Goal: Task Accomplishment & Management: Complete application form

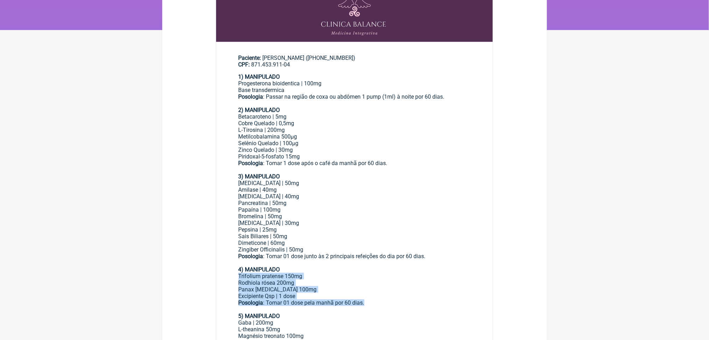
scroll to position [185, 0]
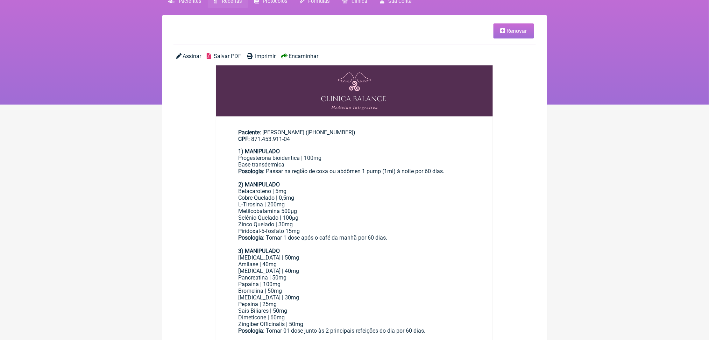
scroll to position [0, 0]
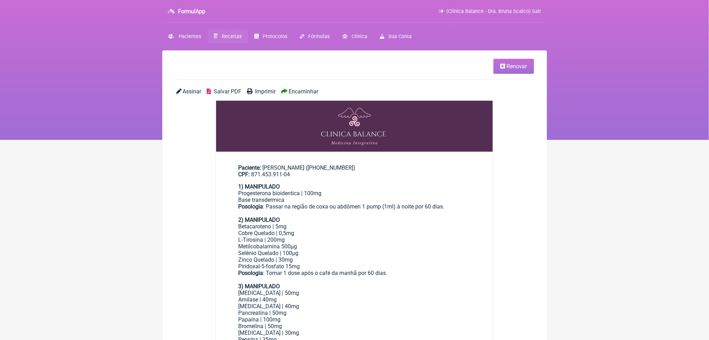
click at [242, 40] on span "Receitas" at bounding box center [232, 37] width 20 height 6
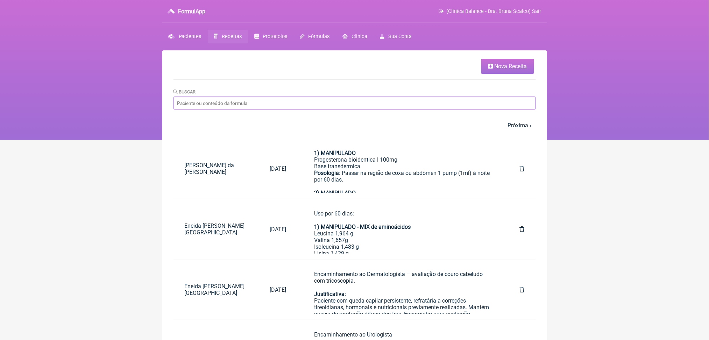
click at [402, 109] on input "Buscar" at bounding box center [354, 103] width 362 height 13
type input "isabela"
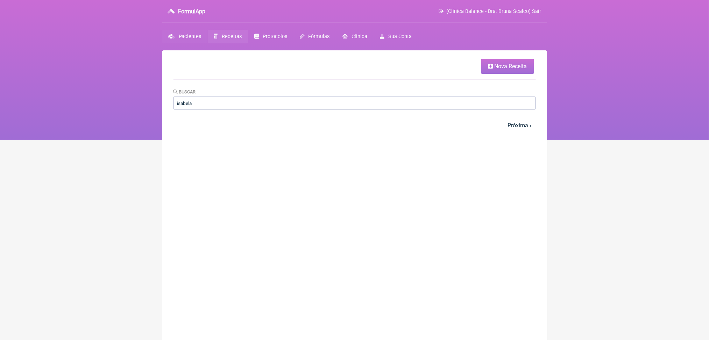
click at [198, 40] on span "Pacientes" at bounding box center [190, 37] width 23 height 6
click at [181, 43] on link "Pacientes" at bounding box center [184, 37] width 45 height 14
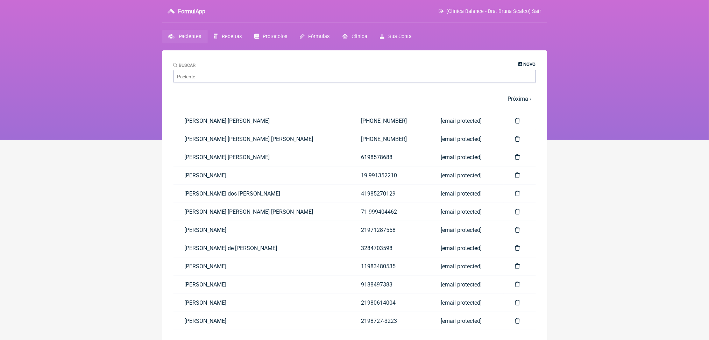
click at [524, 66] on span "Novo" at bounding box center [530, 64] width 12 height 5
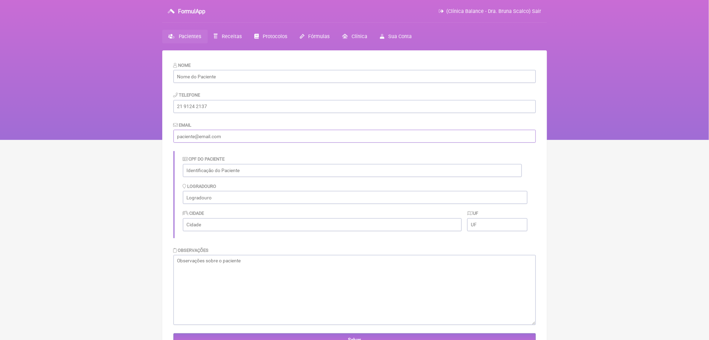
click at [249, 143] on input "email" at bounding box center [354, 136] width 362 height 13
paste input "poliana@aliancarepresentacoes.com.br"
type input "poliana@aliancarepresentacoes.com.br"
click at [197, 113] on input "tel" at bounding box center [354, 106] width 362 height 13
paste input "(16) 98122-8686"
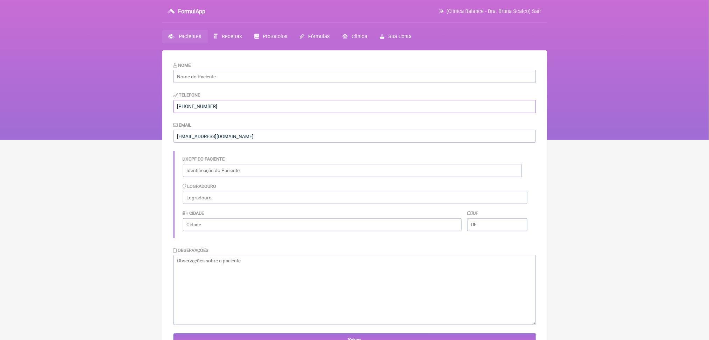
type input "(16) 98122-8686"
click at [264, 83] on input "text" at bounding box center [354, 76] width 362 height 13
paste input "Isabela Carvalho Soares"
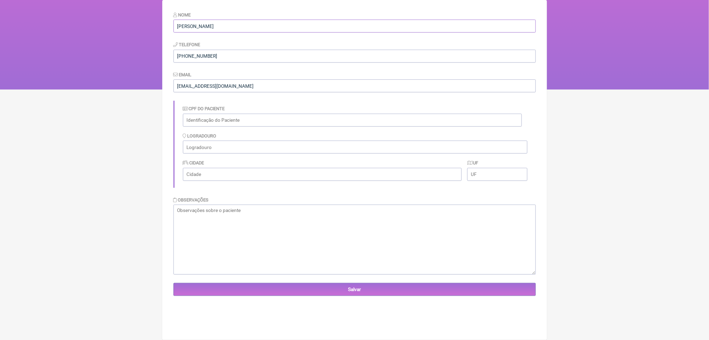
scroll to position [92, 0]
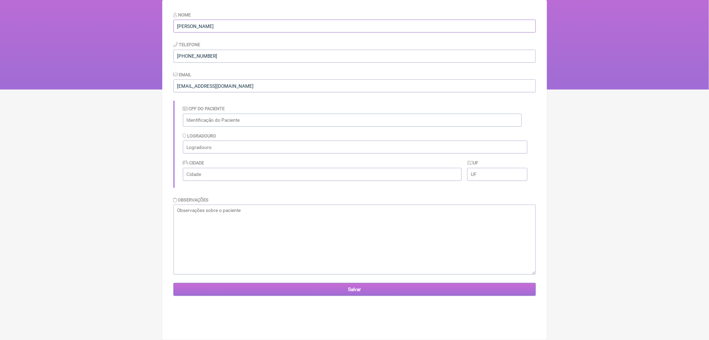
type input "Isabela Carvalho Soares"
click at [346, 296] on input "Salvar" at bounding box center [354, 289] width 362 height 13
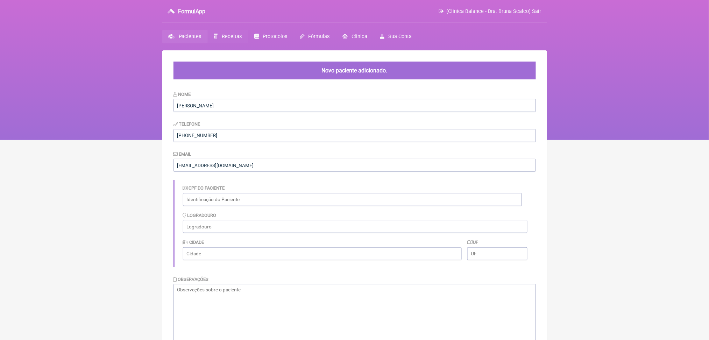
click at [242, 40] on span "Receitas" at bounding box center [232, 37] width 20 height 6
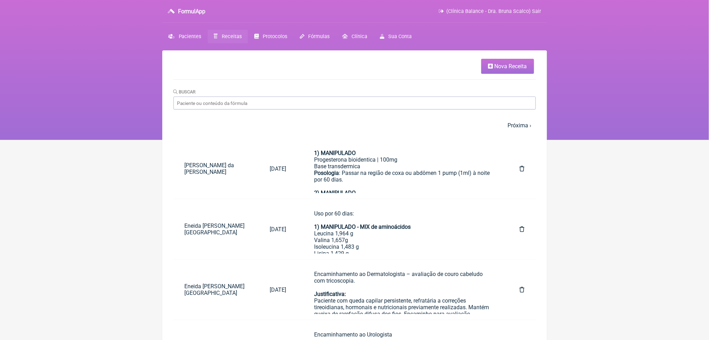
click at [500, 70] on span "Nova Receita" at bounding box center [511, 66] width 33 height 7
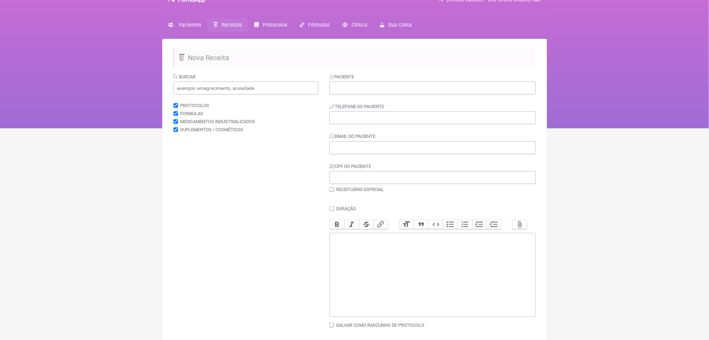
scroll to position [12, 0]
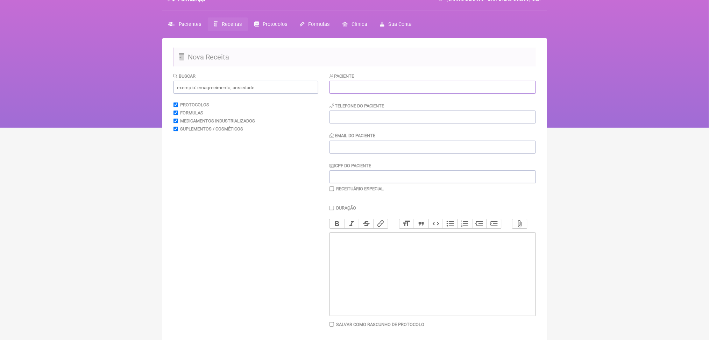
click at [412, 94] on input "text" at bounding box center [433, 87] width 206 height 13
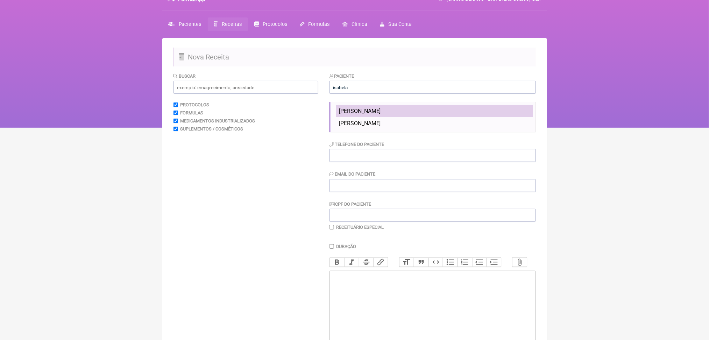
click at [381, 114] on span "Isabela Carvalho Soares" at bounding box center [360, 111] width 42 height 7
type input "Isabela Carvalho Soares"
type input "(16) 98122-8686"
type input "poliana@aliancarepresentacoes.com.br"
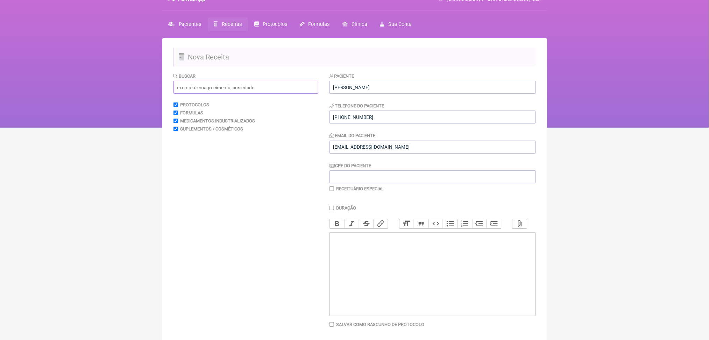
click at [241, 94] on input "text" at bounding box center [245, 87] width 145 height 13
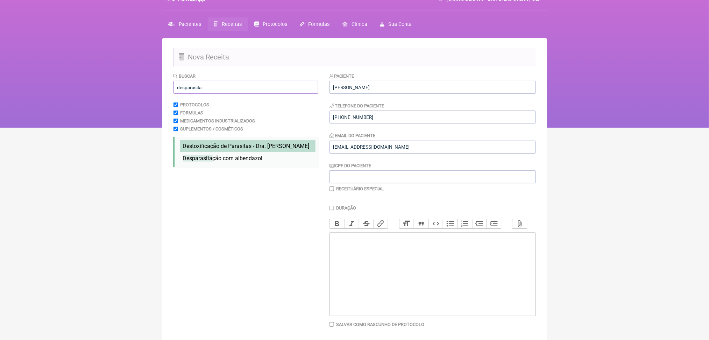
type input "desparasita"
click at [268, 149] on span "Destoxificação de Parasitas - Dra. Hulda Clark" at bounding box center [246, 146] width 127 height 7
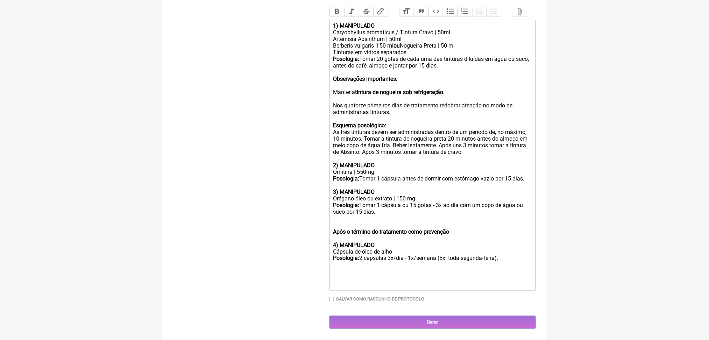
scroll to position [248, 0]
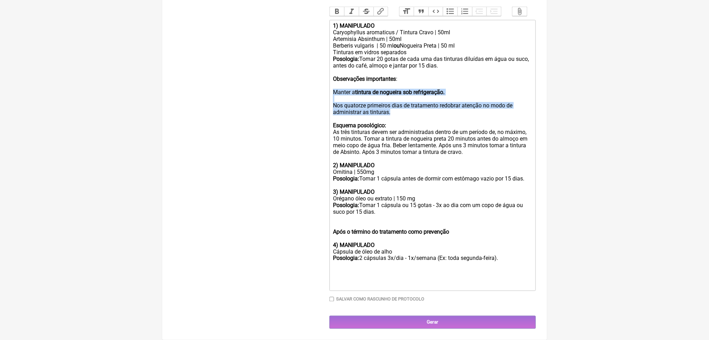
drag, startPoint x: 460, startPoint y: 173, endPoint x: 326, endPoint y: 146, distance: 136.4
click at [326, 146] on form "Buscar desparasita Protocolos Formulas Medicamentos Industrializados Suplemento…" at bounding box center [354, 94] width 362 height 469
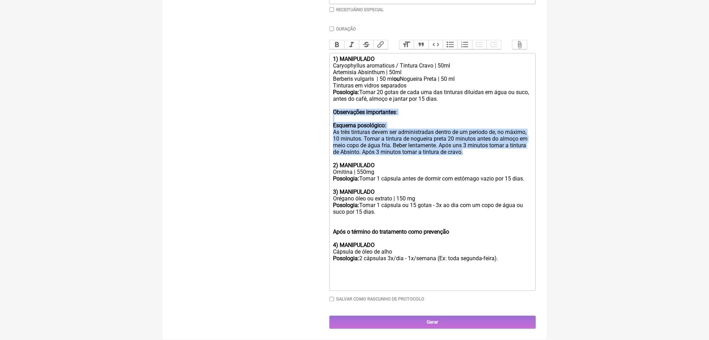
drag, startPoint x: 525, startPoint y: 190, endPoint x: 338, endPoint y: 129, distance: 196.8
click at [338, 129] on trix-editor "1) MANIPULADO Caryophyllus aromaticus / Tintura Cravo | 50ml Artemisia Absinthu…" at bounding box center [433, 172] width 206 height 238
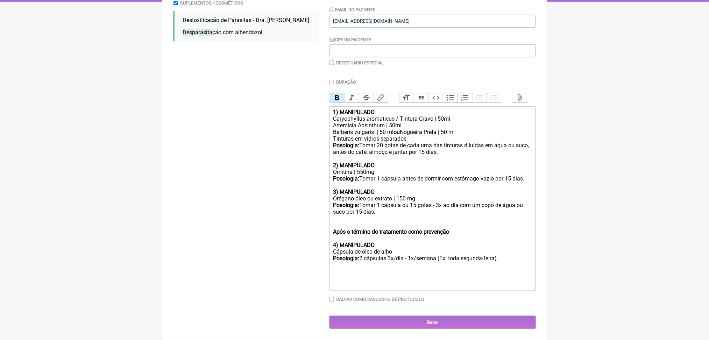
click at [419, 248] on div "Cápsula de óleo de alho Posologia: 2 cápsulas 3x/dia - 1x/semana (Ex: toda segu…" at bounding box center [432, 261] width 199 height 27
click at [468, 288] on div at bounding box center [432, 281] width 199 height 13
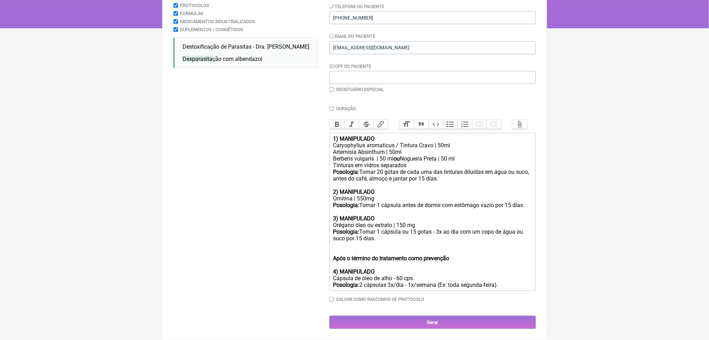
scroll to position [242, 0]
click at [338, 135] on strong "1) MANIPULADO" at bounding box center [354, 138] width 42 height 7
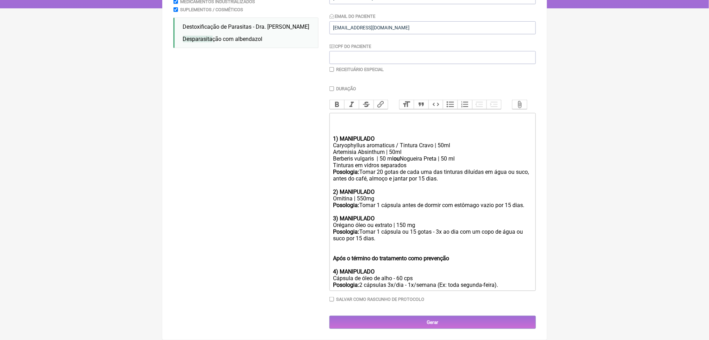
paste trix-editor "<div><strong><br>1.</strong>Silimarina 200mg ---------------------------- 30 cp…"
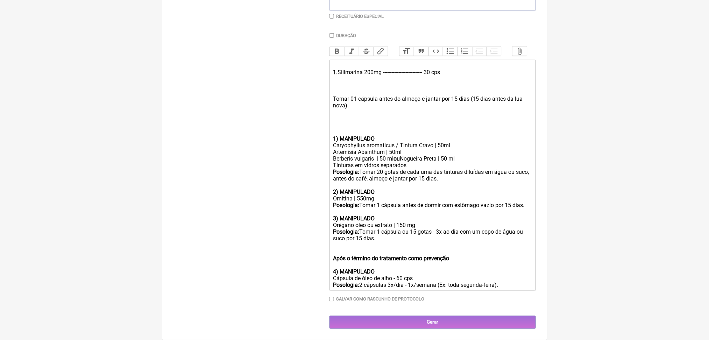
click at [344, 69] on div "1. Silimarina 200mg ---------------------------- 30 cps" at bounding box center [432, 72] width 199 height 20
click at [362, 99] on div "Tomar 01 cápsula antes do almoço e jantar por 15 dias (15 dias antes da lua nov…" at bounding box center [432, 98] width 199 height 33
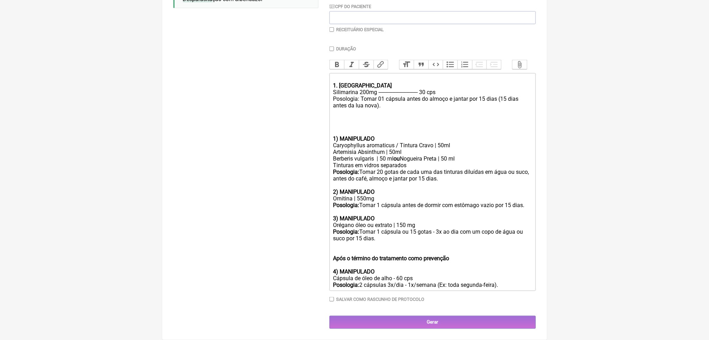
click at [349, 86] on div "1. MANIPULADO Silimarina 200mg ---------------------------- 30 cps Posologia: T…" at bounding box center [432, 96] width 199 height 40
click at [341, 60] on button "Bold" at bounding box center [337, 64] width 15 height 9
click at [394, 115] on div "1) MANIPULADO" at bounding box center [432, 128] width 199 height 27
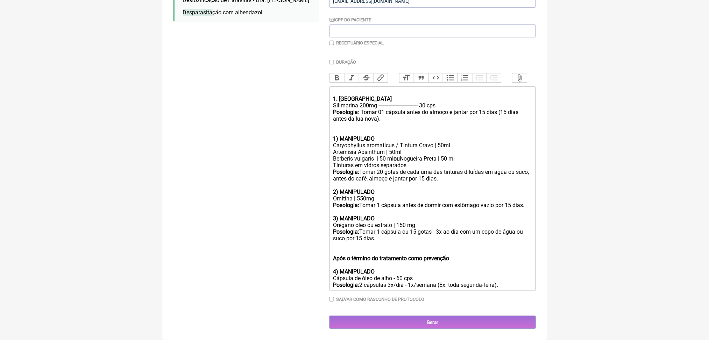
paste trix-editor "<div><strong><br>1. MANIPULADO <br></strong>Silimarina 200mg ------------------…"
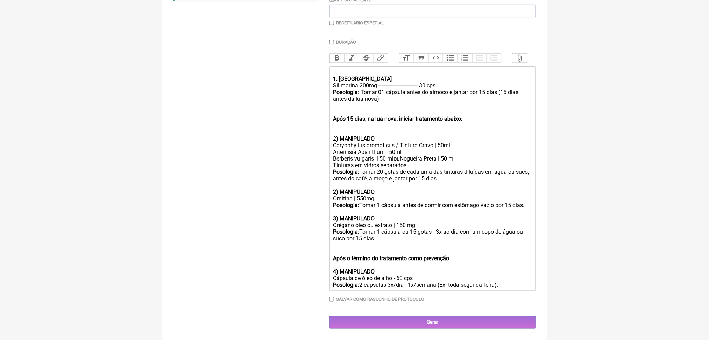
click at [343, 76] on strong "1. MANIPULADO" at bounding box center [362, 79] width 59 height 7
drag, startPoint x: 393, startPoint y: 80, endPoint x: 443, endPoint y: 78, distance: 50.4
click at [443, 78] on div "1) MANIPULADO Silimarina 200mg ---------------------------- 30 cps Posologia : …" at bounding box center [432, 89] width 199 height 40
click at [444, 155] on div "Berberis vulgaris | 50 ml ou Nogueira Preta | 50 ml" at bounding box center [432, 158] width 199 height 7
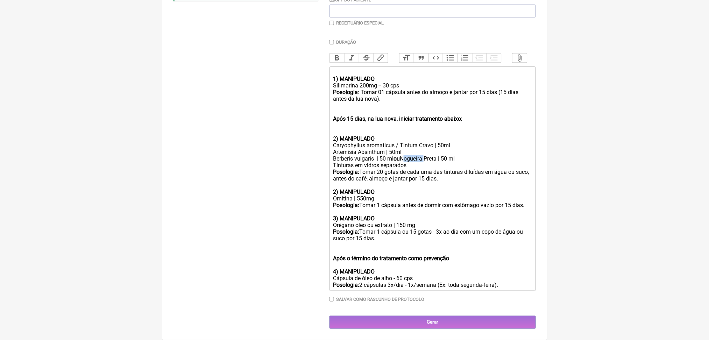
click at [444, 155] on div "Berberis vulgaris | 50 ml ou Nogueira Preta | 50 ml" at bounding box center [432, 158] width 199 height 7
click at [430, 169] on div "Posologia: Tomar 20 gotas de cada uma das tinturas diluídas em água ou suco, an…" at bounding box center [432, 175] width 199 height 13
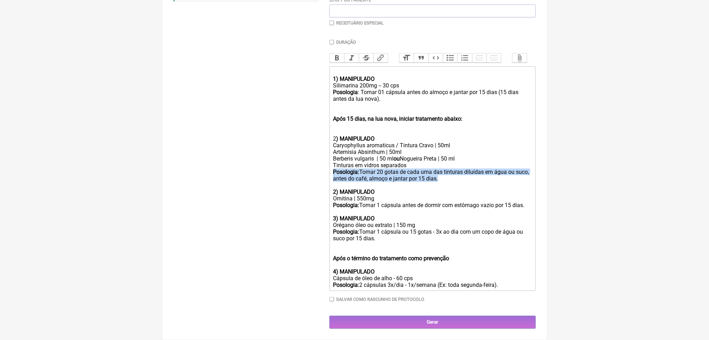
click at [430, 169] on div "Posologia: Tomar 20 gotas de cada uma das tinturas diluídas em água ou suco, an…" at bounding box center [432, 175] width 199 height 13
click at [483, 169] on div "Posologia: Tomar 20 gotas de cada uma das tinturas diluídas em água ou suco, an…" at bounding box center [432, 175] width 199 height 13
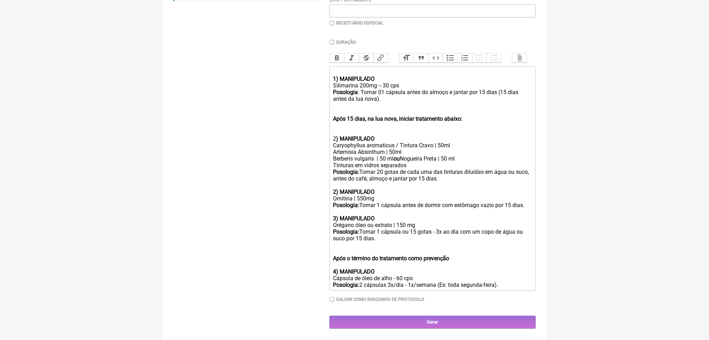
click at [433, 169] on div "Posologia: Tomar 20 gotas de cada uma das tinturas diluídas em água ou suco, an…" at bounding box center [432, 175] width 199 height 13
click at [459, 169] on div "Posologia: Tomar 20 gotas de cada uma das tinturas diluídas em água ou suco, an…" at bounding box center [432, 175] width 199 height 13
click at [477, 169] on div "Posologia: Tomar 20 gotas de cada uma das tinturas diluídas em água ou suco, an…" at bounding box center [432, 175] width 199 height 13
drag, startPoint x: 338, startPoint y: 70, endPoint x: 381, endPoint y: 69, distance: 42.7
click at [381, 115] on strong "Após 15 dias, na lua nova, iniciar tratamento abaixo:" at bounding box center [397, 118] width 129 height 7
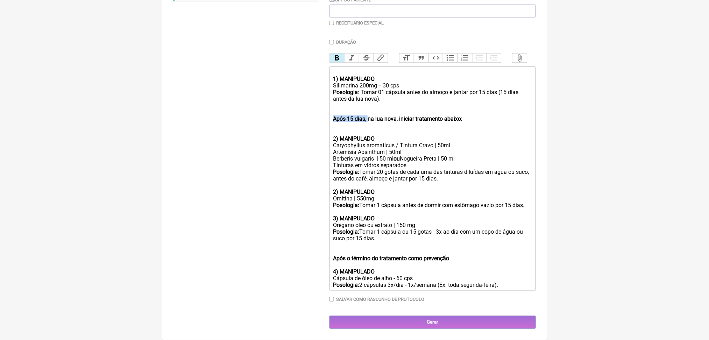
scroll to position [232, 0]
click at [342, 55] on button "Bold" at bounding box center [337, 58] width 15 height 9
click at [421, 122] on strong "na lua nova, iniciar tratamento abaixo:" at bounding box center [413, 118] width 95 height 7
drag, startPoint x: 420, startPoint y: 135, endPoint x: 516, endPoint y: 144, distance: 95.9
click at [516, 142] on div "Após 15 dias, na lua nova, iniciar tratamento abaixo: 2 ) MANIPULADO" at bounding box center [432, 125] width 199 height 33
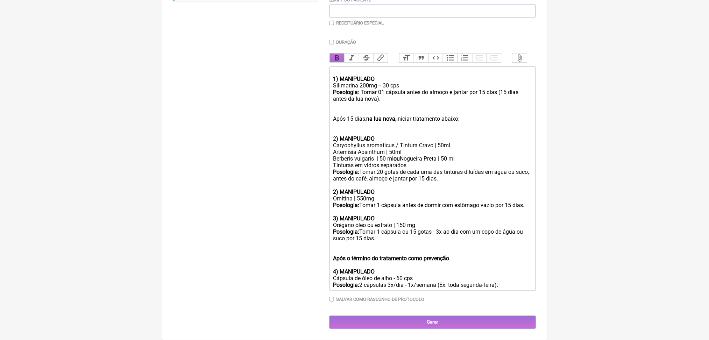
click at [344, 54] on button "Bold" at bounding box center [337, 58] width 15 height 9
click at [214, 96] on div "Buscar desparasita Protocolos Formulas Medicamentos Industrializados Suplemento…" at bounding box center [245, 118] width 145 height 422
click at [354, 109] on div "Após 15 dias, na lua nova, iniciar tratamento abaixo: 2 ) MANIPULADO" at bounding box center [432, 125] width 199 height 33
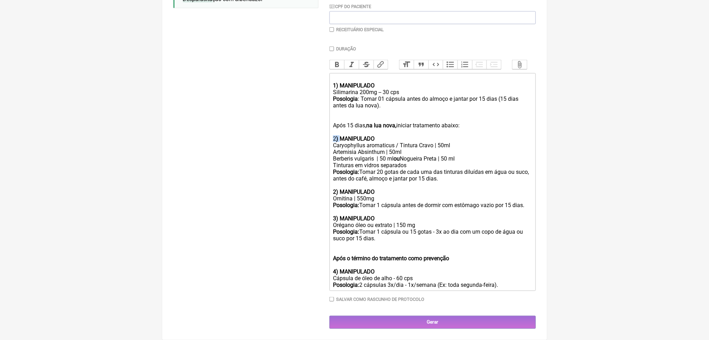
drag, startPoint x: 335, startPoint y: 78, endPoint x: 347, endPoint y: 78, distance: 12.2
click at [347, 78] on trix-editor "1) MANIPULADO Silimarina 200mg -- 30 cps Posologia : Tomar 01 cápsula antes do …" at bounding box center [433, 182] width 206 height 218
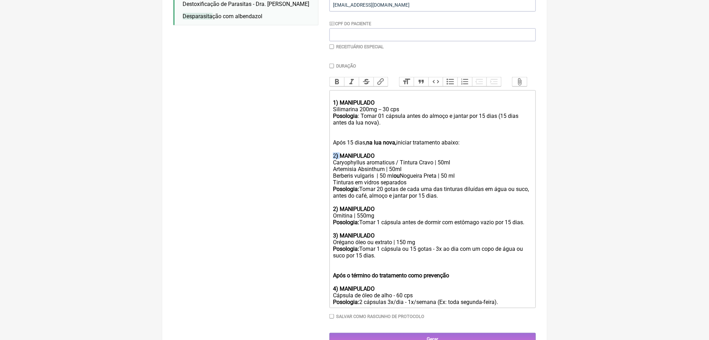
scroll to position [152, 0]
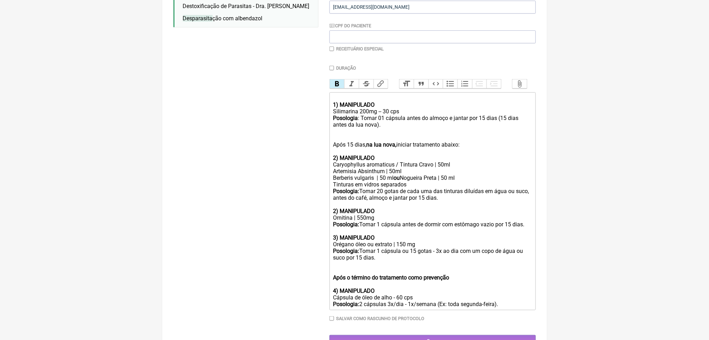
click at [345, 88] on button "Bold" at bounding box center [337, 83] width 15 height 9
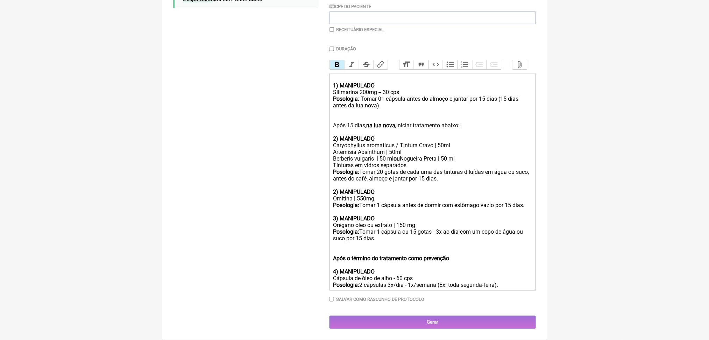
scroll to position [276, 0]
click at [337, 175] on trix-editor "1) MANIPULADO Silimarina 200mg -- 30 cps Posologia : Tomar 01 cápsula antes do …" at bounding box center [433, 182] width 206 height 218
click at [338, 218] on strong "3) MANIPULADO" at bounding box center [354, 218] width 42 height 7
click at [336, 263] on trix-editor "1) MANIPULADO Silimarina 200mg -- 30 cps Posologia : Tomar 01 cápsula antes do …" at bounding box center [433, 182] width 206 height 218
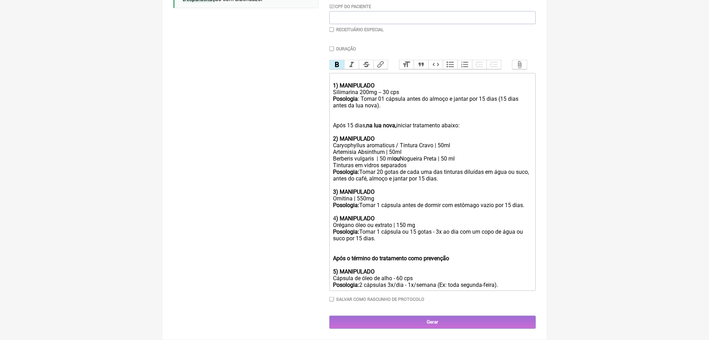
click at [486, 243] on div "Após o término do tratamento como prevenção 5) MANIPULADO" at bounding box center [432, 258] width 199 height 33
click at [349, 73] on trix-editor "1) MANIPULADO Silimarina 200mg -- 30 cps Posologia : Tomar 01 cápsula antes do …" at bounding box center [433, 182] width 206 height 218
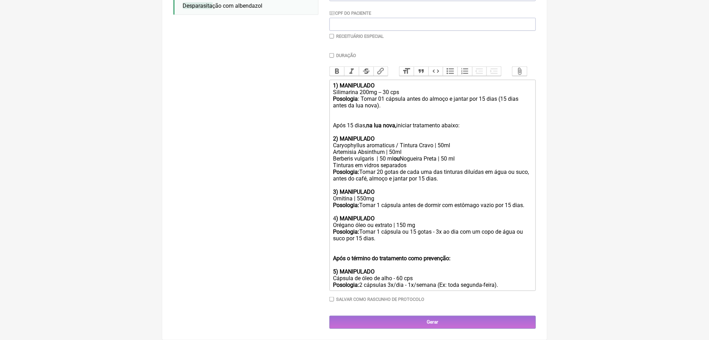
click at [346, 115] on div "Após 15 dias, na lua nova, iniciar tratamento abaixo: 2) MANIPULADO" at bounding box center [432, 128] width 199 height 27
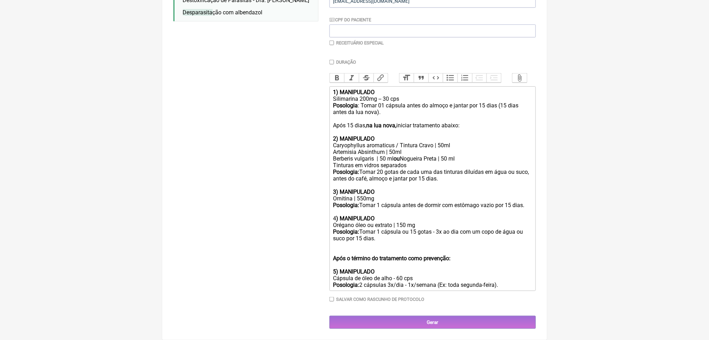
scroll to position [303, 0]
click at [352, 242] on div "Após o término do tratamento como prevenção: 5) MANIPULADO" at bounding box center [432, 258] width 199 height 33
type trix-editor "<div><strong>1) MANIPULADO <br></strong>Silimarina 200mg -- 30 cps<br><strong>P…"
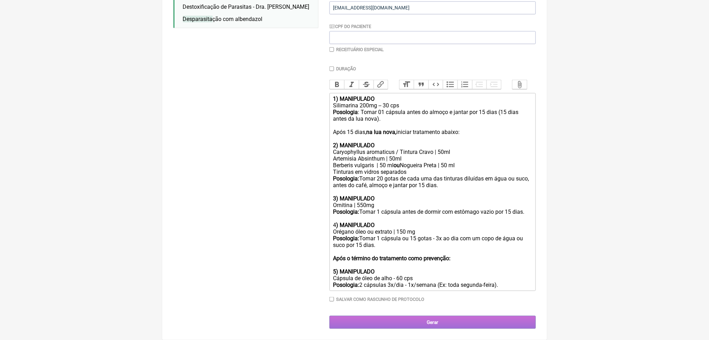
click at [413, 320] on input "Gerar" at bounding box center [433, 322] width 206 height 13
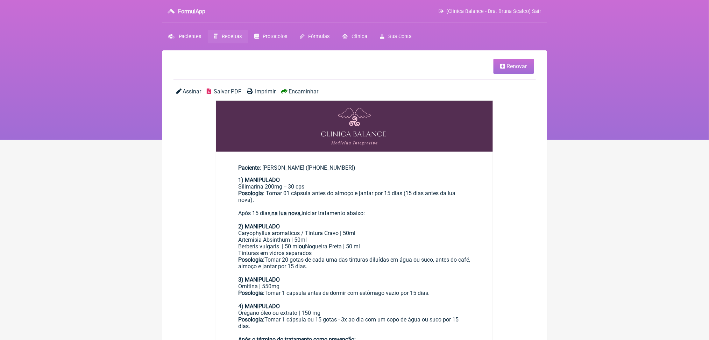
click at [241, 95] on span "Salvar PDF" at bounding box center [228, 91] width 28 height 7
click at [244, 40] on link "Receitas" at bounding box center [228, 37] width 40 height 14
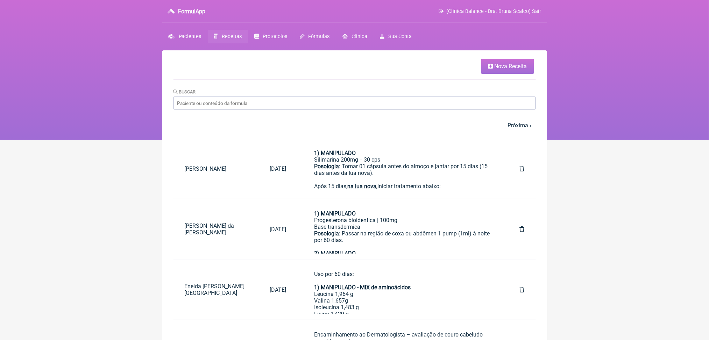
click at [488, 69] on icon at bounding box center [490, 66] width 5 height 6
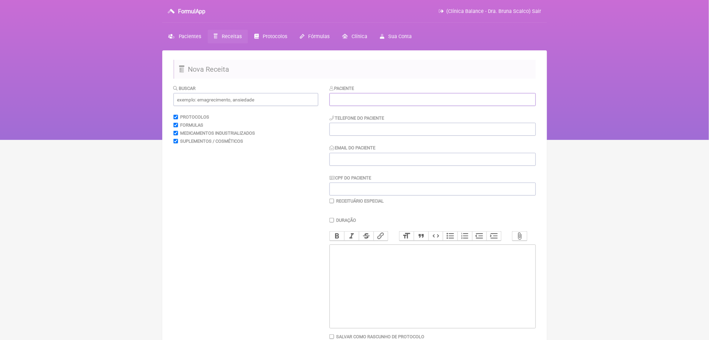
click at [409, 106] on input "text" at bounding box center [433, 99] width 206 height 13
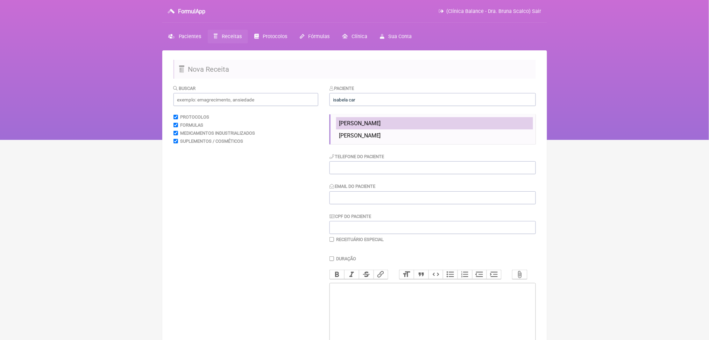
click at [433, 129] on li "Isabela Carvalho Soares" at bounding box center [434, 123] width 197 height 12
type input "Isabela Carvalho Soares"
type input "(16) 98122-8686"
type input "poliana@aliancarepresentacoes.com.br"
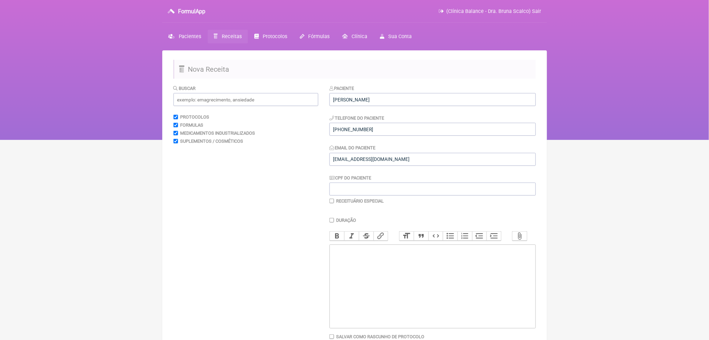
click at [246, 215] on div "Buscar Protocolos Formulas Medicamentos Industrializados Suplementos / Cosmétic…" at bounding box center [245, 226] width 145 height 282
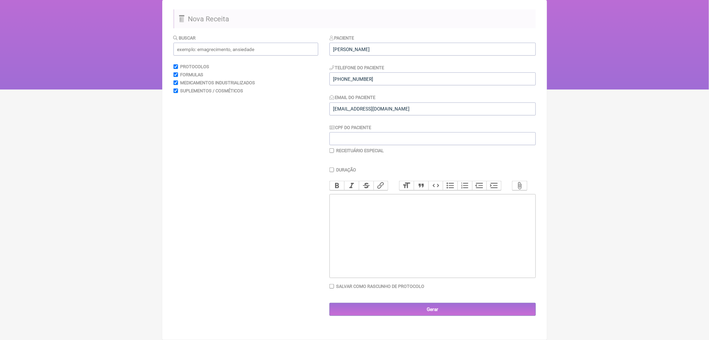
scroll to position [75, 0]
click at [384, 274] on trix-editor at bounding box center [433, 236] width 206 height 84
click at [196, 43] on input "a" at bounding box center [245, 49] width 145 height 13
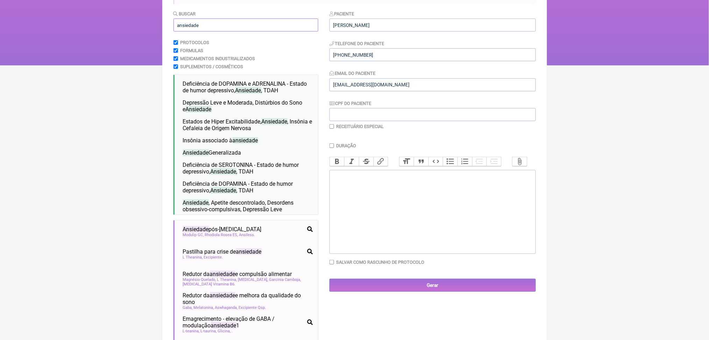
type input "ansiedade"
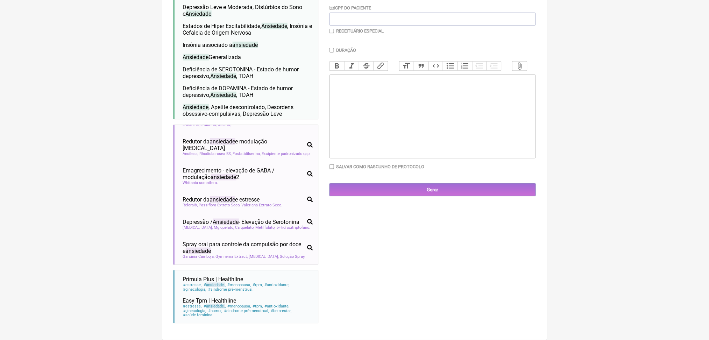
scroll to position [114, 0]
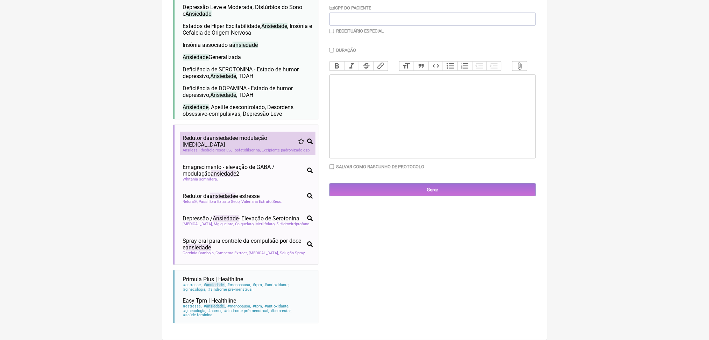
click at [226, 141] on span "ansiedade" at bounding box center [223, 138] width 26 height 7
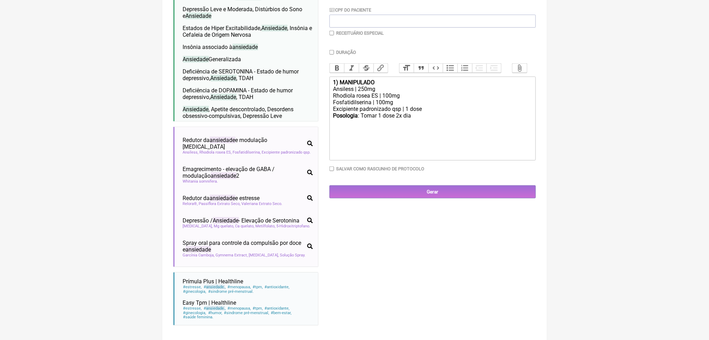
scroll to position [149, 0]
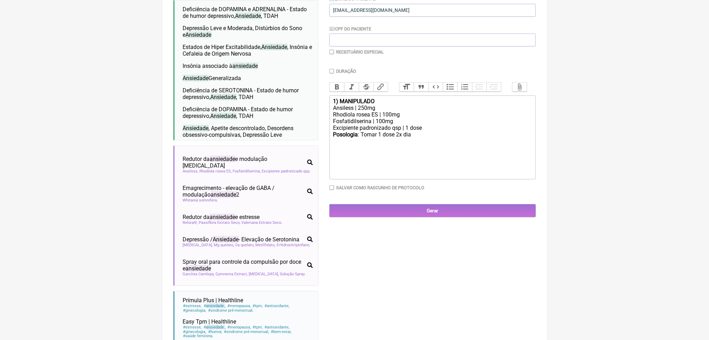
click at [450, 145] on div "Posologia : Tomar 1 dose 2x dia ㅤ" at bounding box center [432, 138] width 199 height 14
type trix-editor "<div><strong>1) MANIPULADO</strong></div><div>Ansiless | 250mg</div><div>Rhodio…"
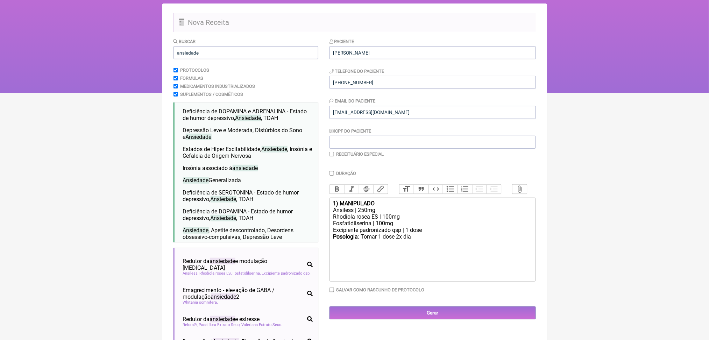
scroll to position [50, 0]
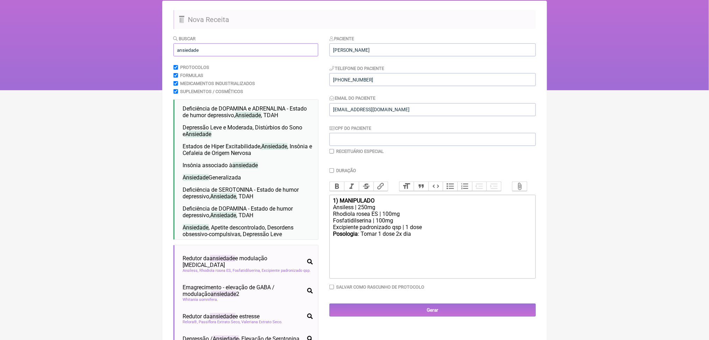
click at [238, 56] on input "ansiedade" at bounding box center [245, 49] width 145 height 13
type input "a"
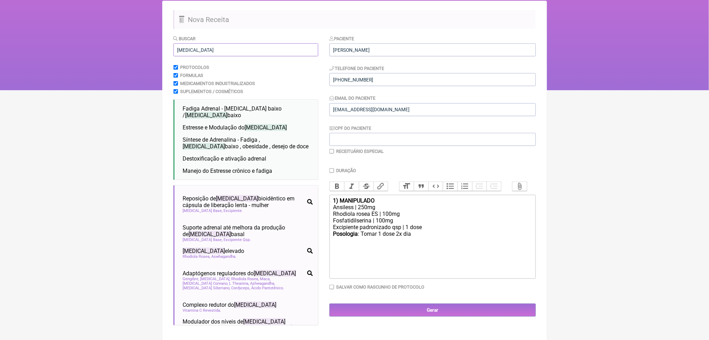
type input "cortisol"
click at [103, 90] on html "FormulApp (Clínica Balance - Dra. Bruna Scalco) Sair Pacientes Receitas Protoco…" at bounding box center [354, 20] width 709 height 140
click at [119, 90] on html "FormulApp (Clínica Balance - Dra. Bruna Scalco) Sair Pacientes Receitas Protoco…" at bounding box center [354, 20] width 709 height 140
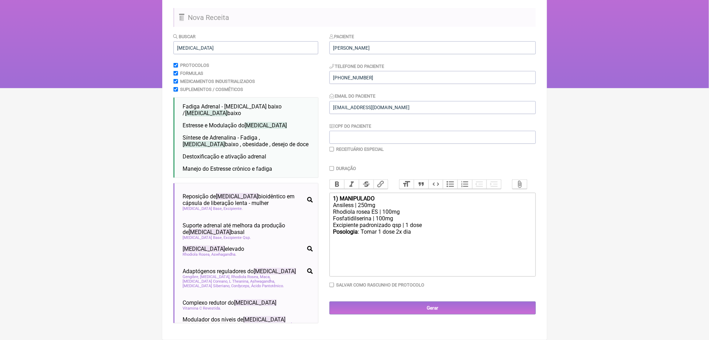
scroll to position [125, 0]
click at [256, 173] on span "Adaptógenos reguladores do cortisol" at bounding box center [239, 169] width 113 height 7
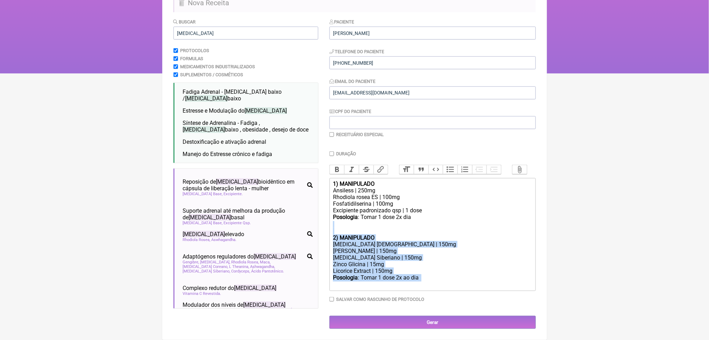
drag, startPoint x: 461, startPoint y: 316, endPoint x: 338, endPoint y: 244, distance: 142.4
click at [338, 244] on trix-editor "1) MANIPULADO Ansiless | 250mg Rhodiola rosea ES | 100mg Fosfatidilserina | 100…" at bounding box center [433, 234] width 206 height 113
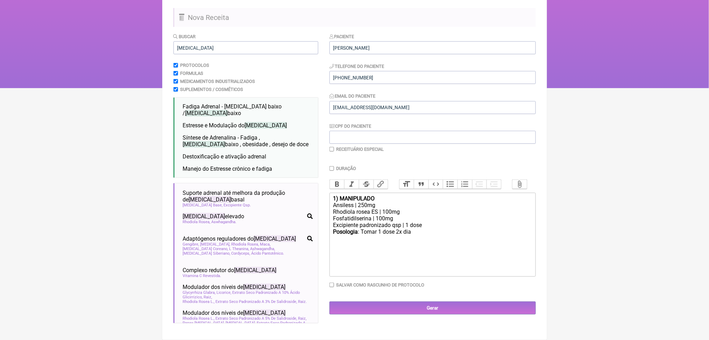
scroll to position [154, 0]
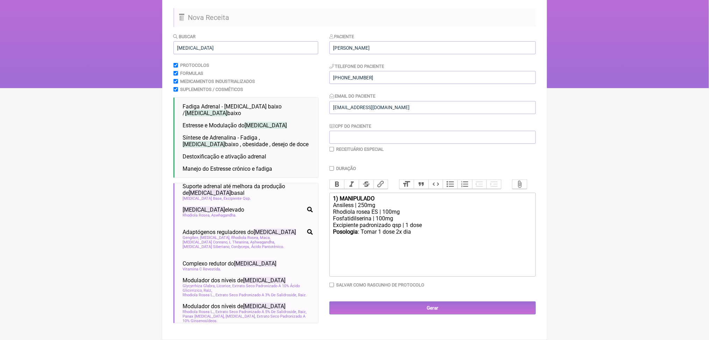
click at [241, 172] on span "Excipiente" at bounding box center [233, 169] width 19 height 5
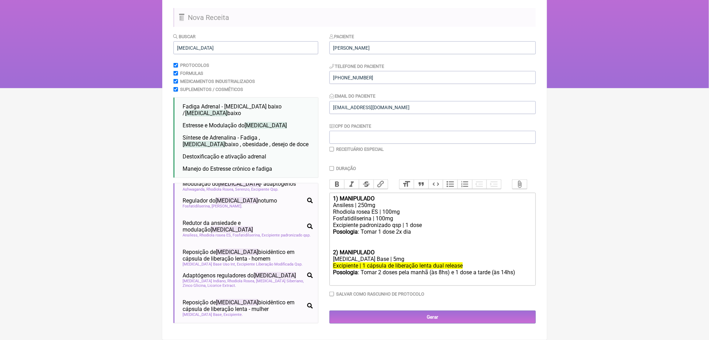
scroll to position [0, 0]
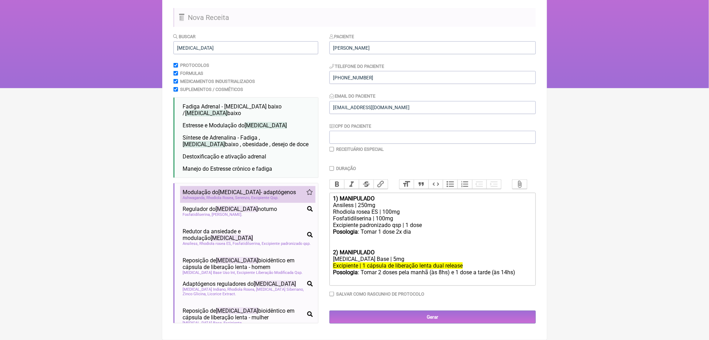
click at [278, 189] on span "Modulação do cortisol - adaptógenos" at bounding box center [239, 192] width 113 height 7
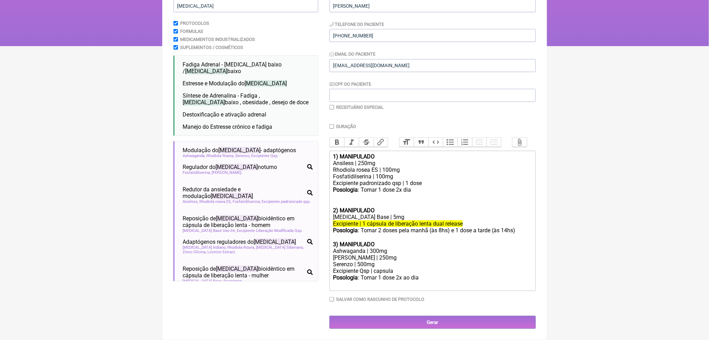
scroll to position [96, 0]
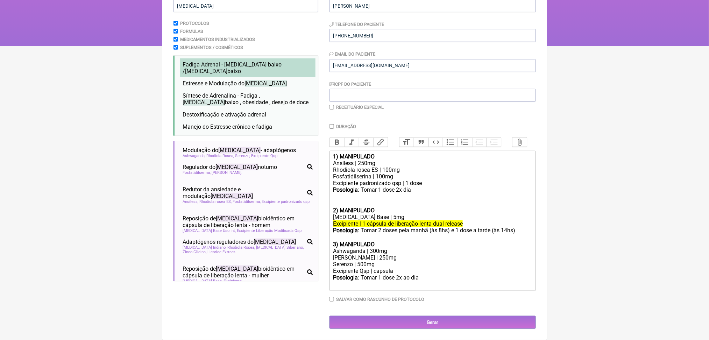
click at [266, 75] on span "Fadiga Adrenal - DHEA baixo / Cortisol baixo" at bounding box center [232, 67] width 99 height 13
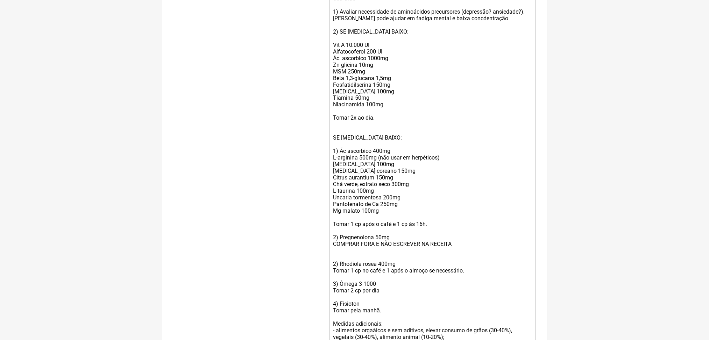
scroll to position [391, 0]
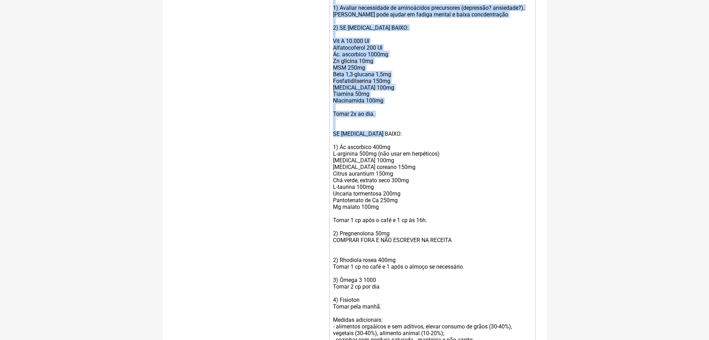
drag, startPoint x: 413, startPoint y: 286, endPoint x: 335, endPoint y: 101, distance: 200.4
click at [335, 101] on trix-editor "1) MANIPULADO Ansiless | 250mg Rhodiola rosea ES | 100mg Fosfatidilserina | 100…" at bounding box center [433, 160] width 206 height 612
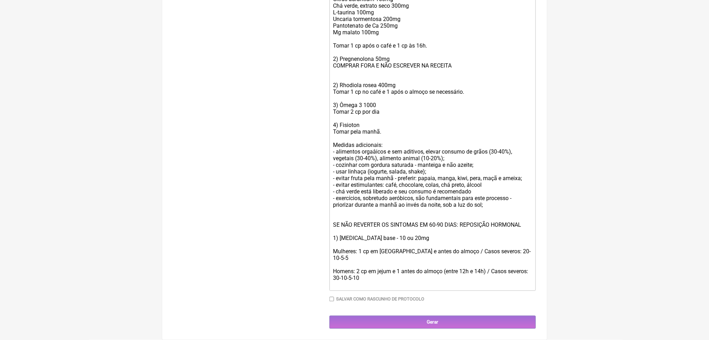
scroll to position [619, 0]
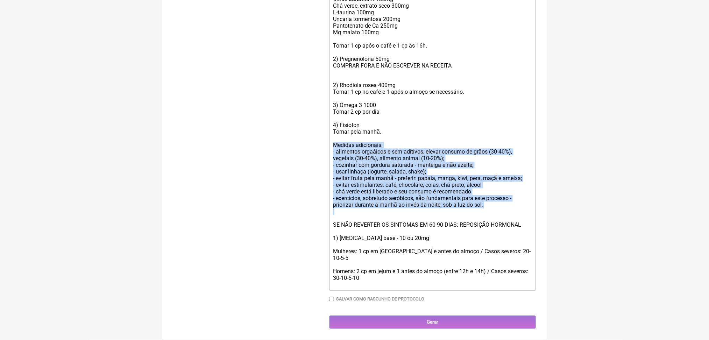
drag, startPoint x: 413, startPoint y: 203, endPoint x: 332, endPoint y: 91, distance: 138.7
click at [332, 91] on form "Buscar cortisol Protocolos Formulas Medicamentos Industrializados Suplementos /…" at bounding box center [354, 0] width 362 height 657
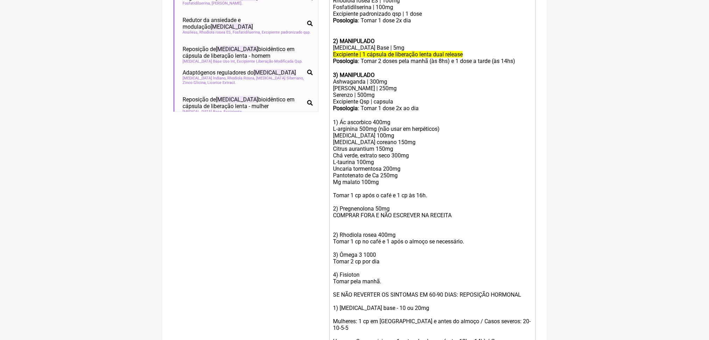
scroll to position [259, 0]
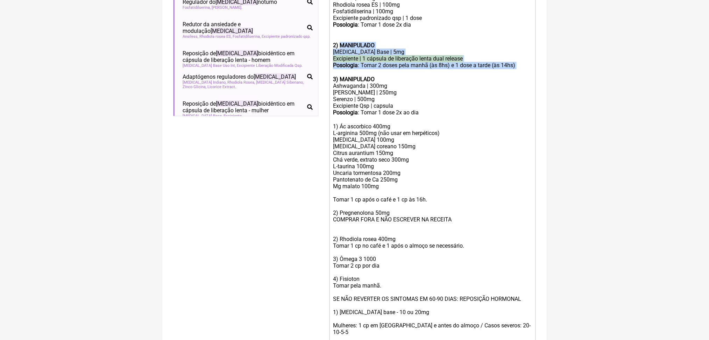
drag, startPoint x: 393, startPoint y: 156, endPoint x: 345, endPoint y: 119, distance: 60.1
click at [345, 119] on trix-editor "1) MANIPULADO Ansiless | 250mg Rhodiola rosea ES | 100mg Fosfatidilserina | 100…" at bounding box center [433, 176] width 206 height 380
click at [345, 49] on strong "2) MANIPULADO" at bounding box center [354, 45] width 42 height 7
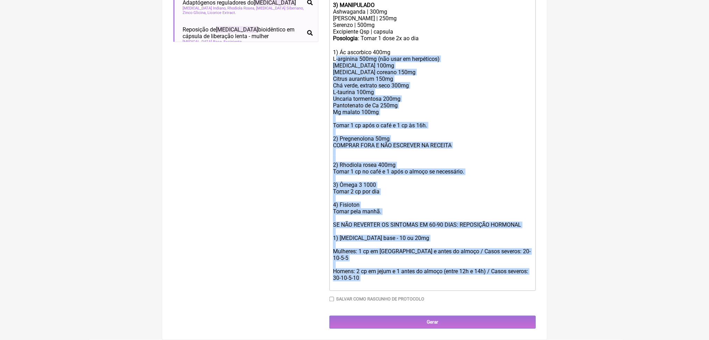
scroll to position [528, 0]
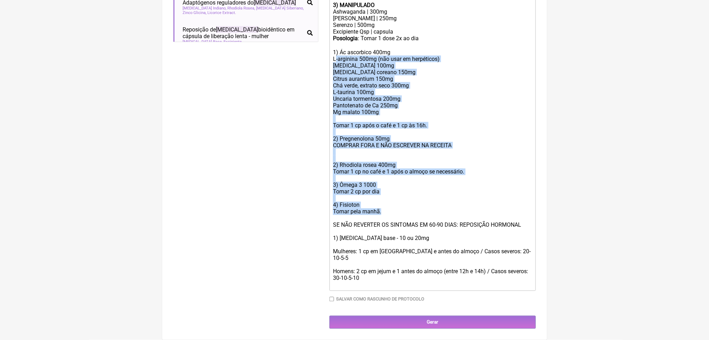
drag, startPoint x: 339, startPoint y: 53, endPoint x: 483, endPoint y: 164, distance: 181.5
click at [483, 164] on div "1) Ác ascorbico 400mg L-arginina 500mg (não usar em herpéticos) CoQ10 100mg Gin…" at bounding box center [432, 168] width 199 height 239
paste trix-editor "<div><strong>1) MANIPULADO</strong></div><div>Ansiless | 250mg</div><div>Rhodio…"
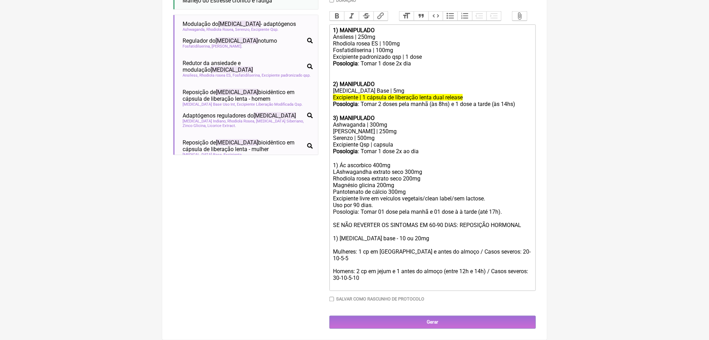
scroll to position [305, 0]
click at [363, 193] on div "1) Ác ascorbico 400mg LAshwagandha extrato seco 300mg Rhodiola rosea extrato se…" at bounding box center [432, 225] width 199 height 126
drag, startPoint x: 388, startPoint y: 193, endPoint x: 427, endPoint y: 194, distance: 39.2
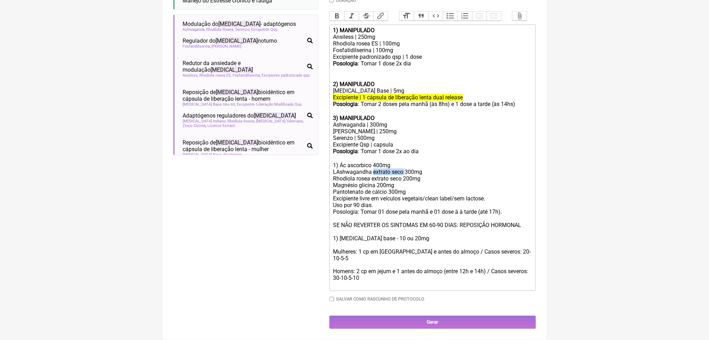
click at [427, 194] on div "1) Ác ascorbico 400mg LAshwagandha extrato seco 300mg Rhodiola rosea extrato se…" at bounding box center [432, 225] width 199 height 126
copy div "extrato seco"
click at [376, 128] on div "Ashwaganda | 300mg" at bounding box center [432, 124] width 199 height 7
paste trix-editor "extrato seco&nbsp;&nbsp;"
click at [384, 135] on div "Rhodiola Rosea | 250mg" at bounding box center [432, 131] width 199 height 7
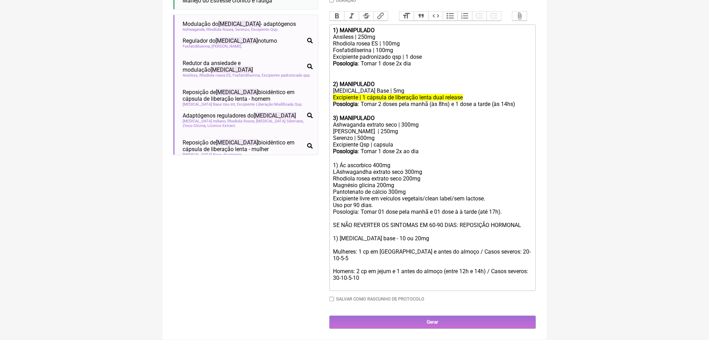
paste trix-editor "extrato seco&nbsp;&nbsp;"
click at [373, 141] on div "Serenzo | 500mg" at bounding box center [432, 138] width 199 height 7
drag, startPoint x: 337, startPoint y: 208, endPoint x: 437, endPoint y: 219, distance: 100.9
click at [437, 219] on trix-editor "1) MANIPULADO Ansiless | 250mg Rhodiola rosea ES | 100mg Fosfatidilserina | 100…" at bounding box center [433, 157] width 206 height 267
click at [437, 219] on div "1) Ác ascorbico 400mg LAshwagandha extrato seco 300mg Rhodiola rosea extrato se…" at bounding box center [432, 225] width 199 height 126
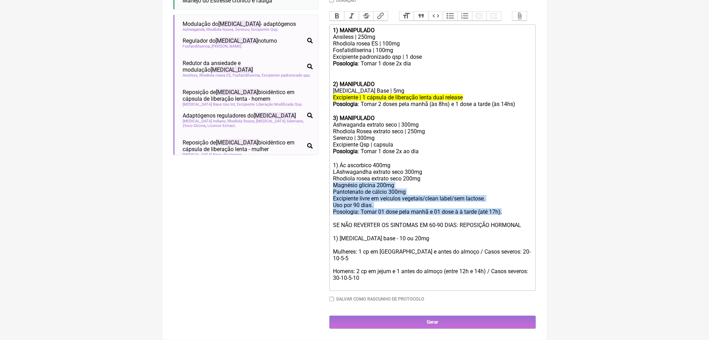
drag, startPoint x: 337, startPoint y: 210, endPoint x: 384, endPoint y: 262, distance: 71.1
click at [384, 262] on trix-editor "1) MANIPULADO Ansiless | 250mg Rhodiola rosea ES | 100mg Fosfatidilserina | 100…" at bounding box center [433, 157] width 206 height 267
copy div "Magnésio glicina 200mg Pantotenato de cálcio 300mg Excipiente livre em veículos…"
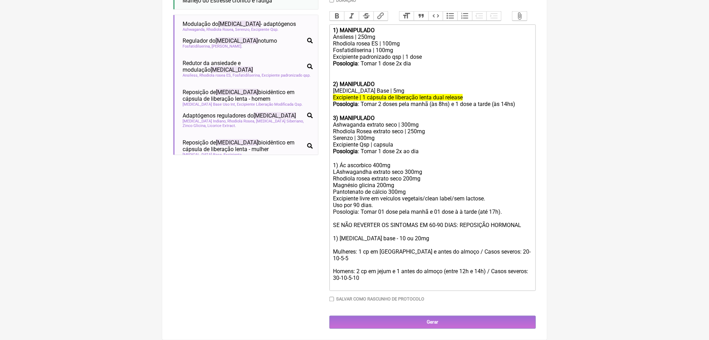
click at [351, 155] on strong "Posologia" at bounding box center [345, 151] width 25 height 7
drag, startPoint x: 337, startPoint y: 155, endPoint x: 450, endPoint y: 162, distance: 113.2
click at [450, 162] on trix-editor "1) MANIPULADO Ansiless | 250mg Rhodiola rosea ES | 100mg Fosfatidilserina | 100…" at bounding box center [433, 157] width 206 height 267
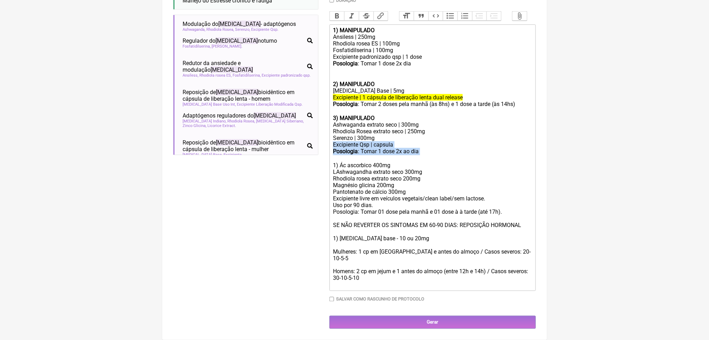
paste trix-editor "Magnésio glicina 200mg<br>Pantotenato de cálcio 300mg<br>Excipiente livre em ve…"
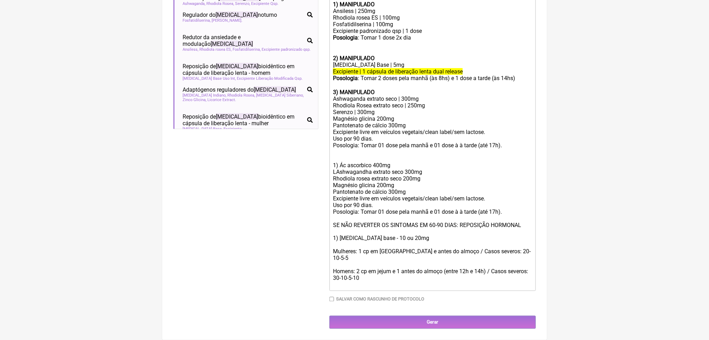
click at [350, 162] on div "Magnésio glicina 200mg Pantotenato de cálcio 300mg Excipiente livre em veículos…" at bounding box center [432, 138] width 199 height 47
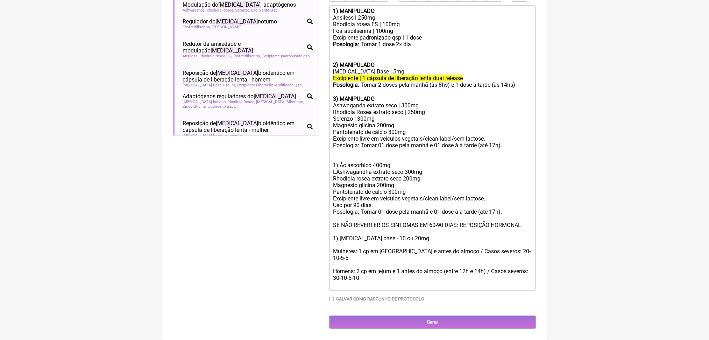
click at [378, 21] on div "Rhodiola rosea ES | 100mg" at bounding box center [432, 24] width 199 height 7
click at [370, 115] on div "Rhodiola Rosea extrato seco | 250mg" at bounding box center [432, 112] width 199 height 7
click at [432, 115] on div "Rhodiola rosea extrato seco | 250mg" at bounding box center [432, 112] width 199 height 7
click at [424, 162] on div "Magnésio glicina 200mg Pantotenato de cálcio 300mg Excipiente livre em veículos…" at bounding box center [432, 142] width 199 height 40
click at [418, 162] on div "Magnésio glicina 200mg Pantotenato de cálcio 300mg Excipiente livre em veículos…" at bounding box center [432, 142] width 199 height 40
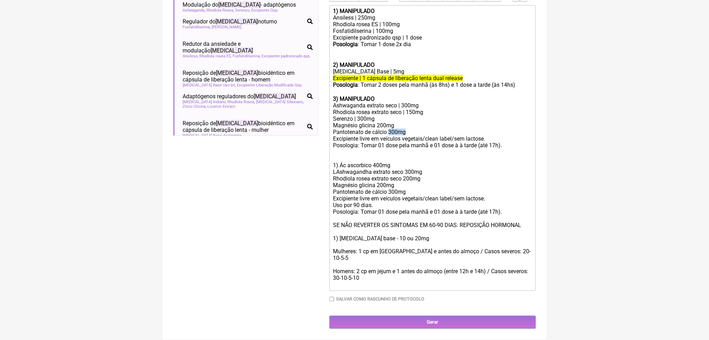
click at [418, 162] on div "Magnésio glicina 200mg Pantotenato de cálcio 300mg Excipiente livre em veículos…" at bounding box center [432, 142] width 199 height 40
click at [395, 160] on div "Magnésio glicina 200mg Pantotenato de cálcio 300mg Excipiente livre em veículos…" at bounding box center [432, 142] width 199 height 40
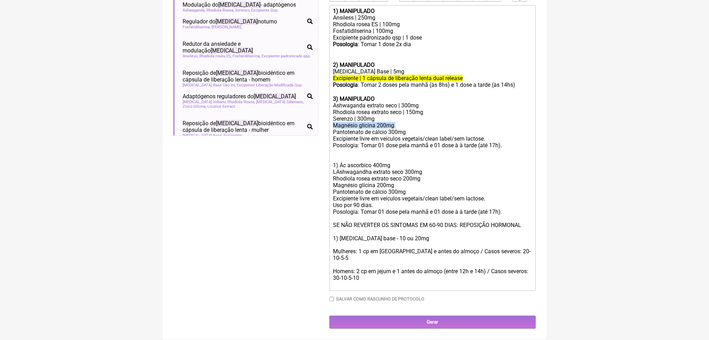
click at [395, 160] on div "Magnésio glicina 200mg Pantotenato de cálcio 300mg Excipiente livre em veículos…" at bounding box center [432, 142] width 199 height 40
click at [368, 122] on div "Serenzo | 300mg" at bounding box center [432, 118] width 199 height 7
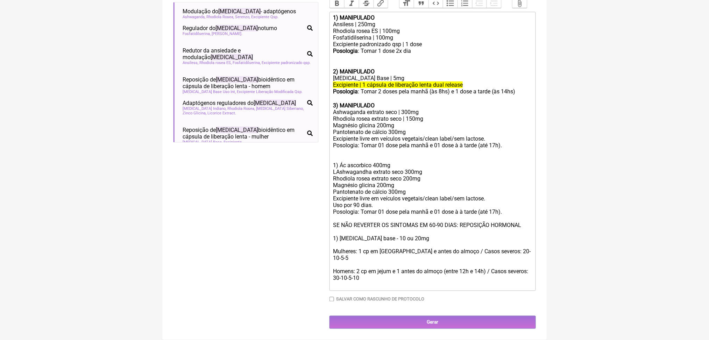
click at [349, 162] on div "Magnésio glicina 200mg Pantotenato de cálcio 300mg Excipiente livre em veículos…" at bounding box center [432, 142] width 199 height 40
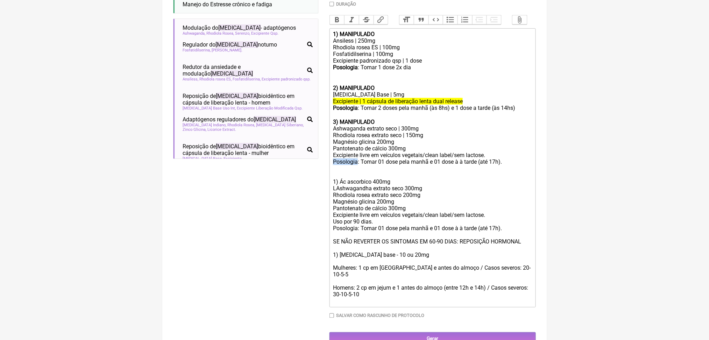
scroll to position [217, 0]
click at [345, 24] on button "Bold" at bounding box center [337, 19] width 15 height 9
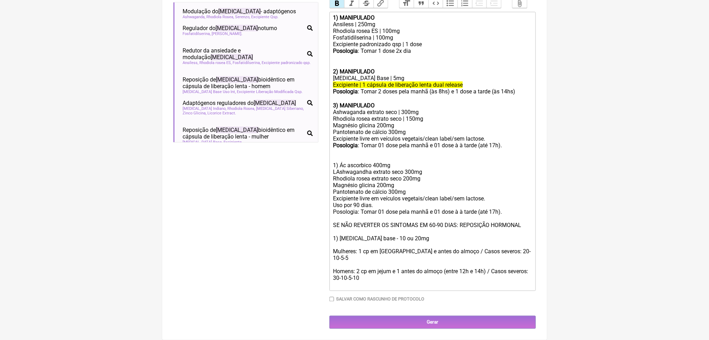
scroll to position [306, 0]
drag, startPoint x: 337, startPoint y: 18, endPoint x: 392, endPoint y: 20, distance: 55.3
click at [392, 28] on div "Rhodiola rosea ES | 100mg" at bounding box center [432, 31] width 199 height 7
click at [380, 162] on div "Magnésio glicina 200mg Pantotenato de cálcio 300mg Excipiente livre em veículos…" at bounding box center [432, 142] width 199 height 40
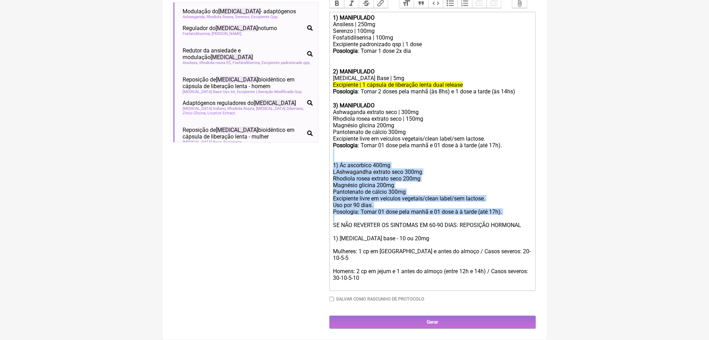
drag, startPoint x: 341, startPoint y: 212, endPoint x: 405, endPoint y: 303, distance: 111.1
click at [405, 291] on trix-editor "1) MANIPULADO Ansiless | 250mg Serenzo | 100mg Fosfatidilserina | 100mg Excipie…" at bounding box center [433, 151] width 206 height 279
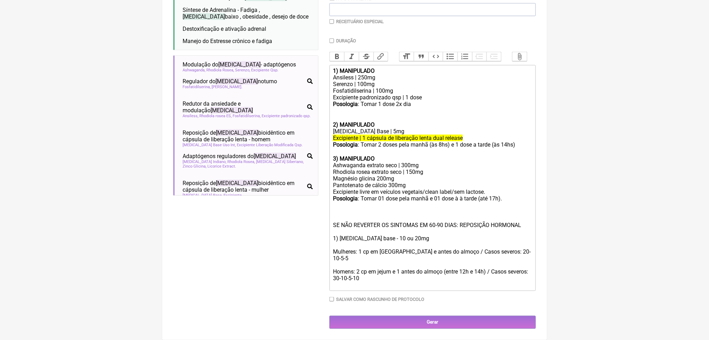
paste trix-editor "Ginseng coreano 250mg<br>N-Acetil-L-Tirosina 150mg<br>Fosfatidilserina 200mg<br…"
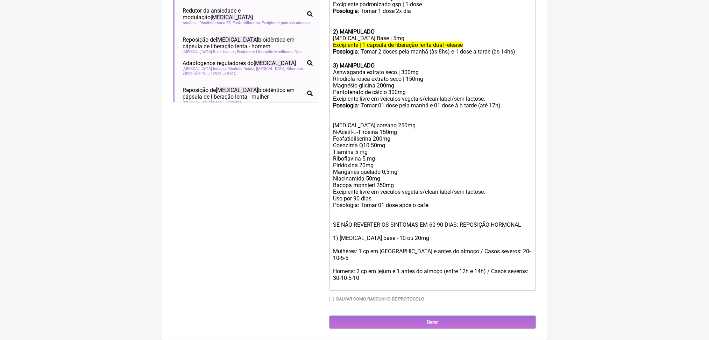
scroll to position [342, 0]
click at [342, 284] on div "Magnésio glicina 200mg Pantotenato de cálcio 300mg Excipiente livre em veículos…" at bounding box center [432, 185] width 199 height 206
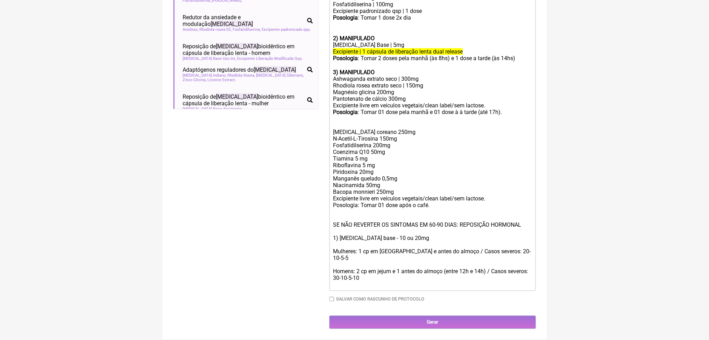
click at [342, 284] on div "Magnésio glicina 200mg Pantotenato de cálcio 300mg Excipiente livre em veículos…" at bounding box center [432, 188] width 199 height 199
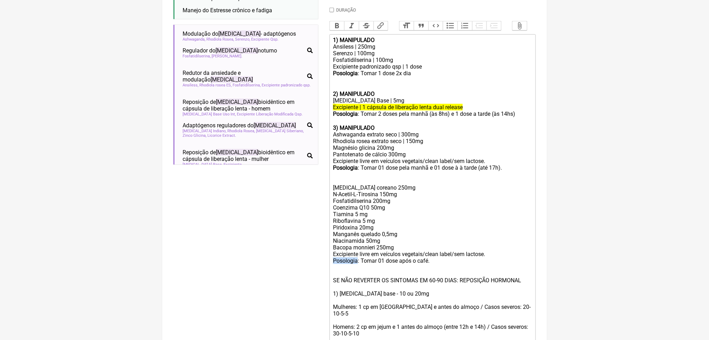
scroll to position [210, 0]
click at [338, 31] on button "Bold" at bounding box center [337, 26] width 15 height 9
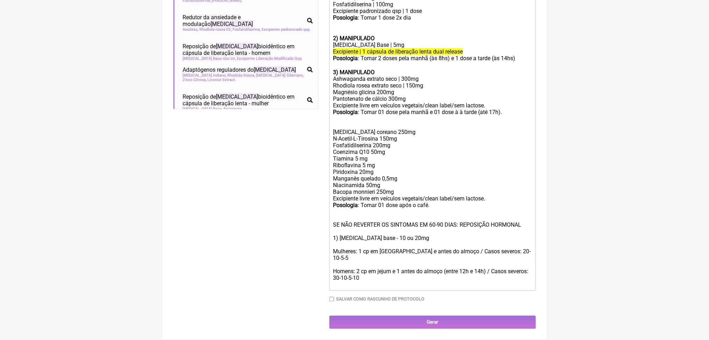
scroll to position [368, 0]
click at [374, 69] on strong "3) MANIPULADO" at bounding box center [354, 72] width 42 height 7
copy strong "3) MANIPULADO"
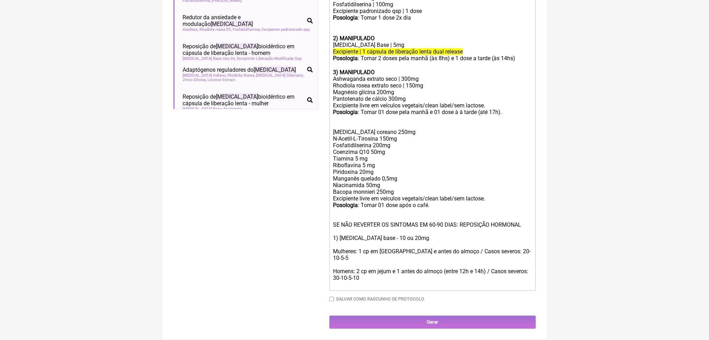
click at [342, 144] on div "Magnésio glicina 200mg Pantotenato de cálcio 300mg Excipiente livre em veículos…" at bounding box center [432, 188] width 199 height 199
paste trix-editor "strong>3) MANIPULADO</strong></div><div><br><br></div><div><"
click at [372, 172] on div "Ginseng coreano 250mg N-Acetil-L-Tirosina 150mg Fosfatidilserina 200mg Coenzima…" at bounding box center [432, 209] width 199 height 160
click at [371, 150] on div "Ginseng coreano 250mg N-Acetil-L-Tirosina 150mg Fosfatidilserina 200mg Coenzima…" at bounding box center [432, 209] width 199 height 160
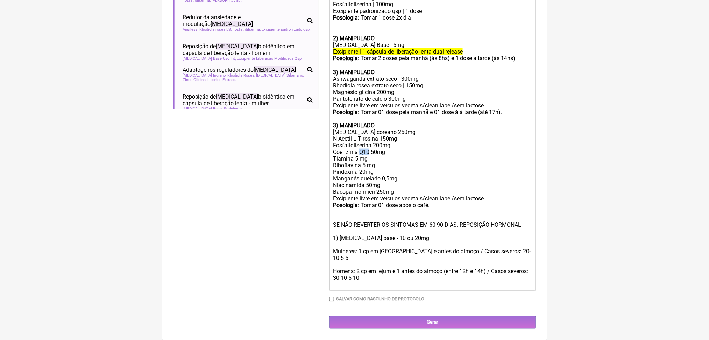
click at [371, 150] on div "Ginseng coreano 250mg N-Acetil-L-Tirosina 150mg Fosfatidilserina 200mg Coenzima…" at bounding box center [432, 209] width 199 height 160
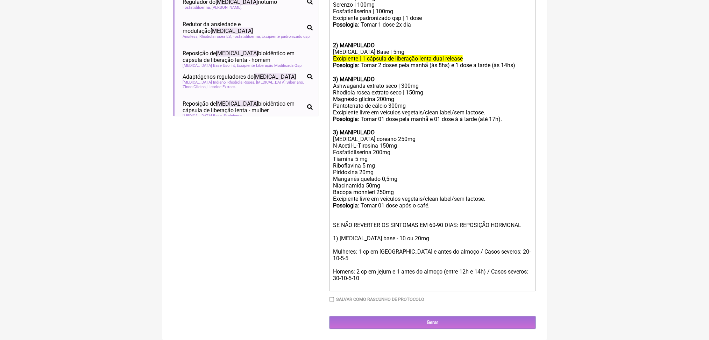
scroll to position [266, 0]
click at [495, 135] on div "Magnésio glicina 200mg Pantotenato de cálcio 300mg Excipiente livre em veículos…" at bounding box center [432, 115] width 199 height 40
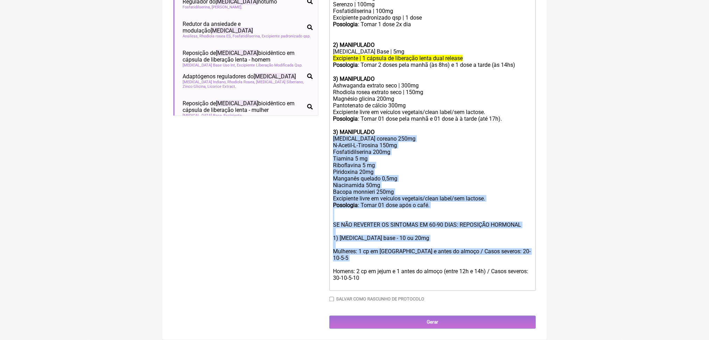
scroll to position [458, 0]
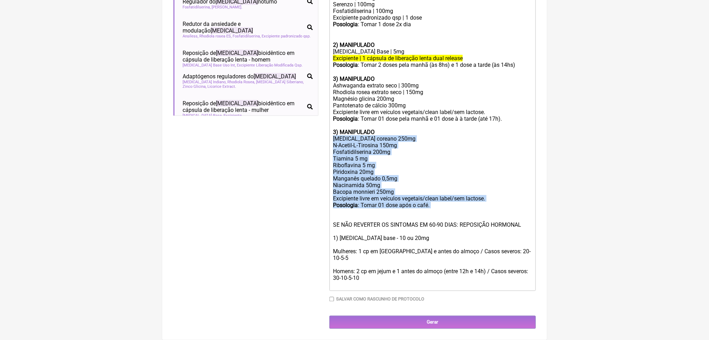
drag, startPoint x: 337, startPoint y: 258, endPoint x: 469, endPoint y: 166, distance: 161.0
click at [469, 166] on div "Ginseng coreano 250mg N-Acetil-L-Tirosina 150mg Fosfatidilserina 200mg Tiamina …" at bounding box center [432, 211] width 199 height 153
copy div "Ginseng coreano 250mg N-Acetil-L-Tirosina 150mg Fosfatidilserina 200mg Tiamina …"
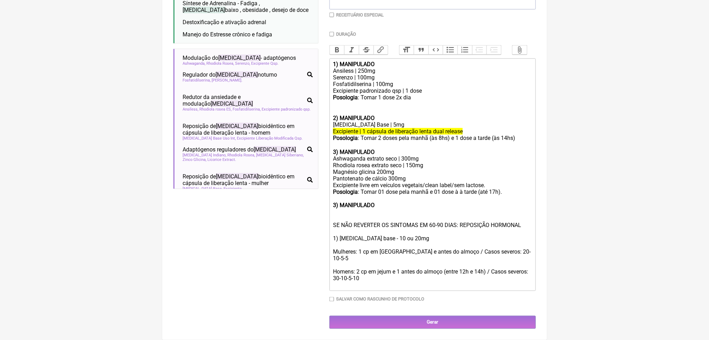
scroll to position [218, 0]
drag, startPoint x: 438, startPoint y: 138, endPoint x: 322, endPoint y: 102, distance: 121.6
click at [322, 102] on form "Buscar cortisol Protocolos Formulas Medicamentos Industrializados Suplementos /…" at bounding box center [354, 114] width 362 height 430
paste trix-editor "Ginseng coreano 250mg<br>N-Acetil-L-Tirosina 150mg<br>Fosfatidilserina 200mg<br…"
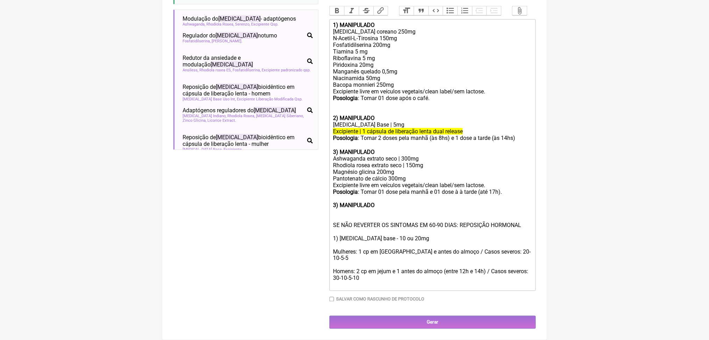
scroll to position [364, 0]
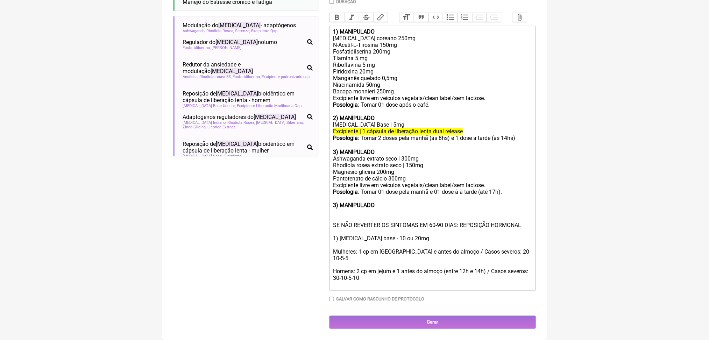
click at [429, 121] on div "Hidrocortisona Base | 5mg" at bounding box center [432, 124] width 199 height 7
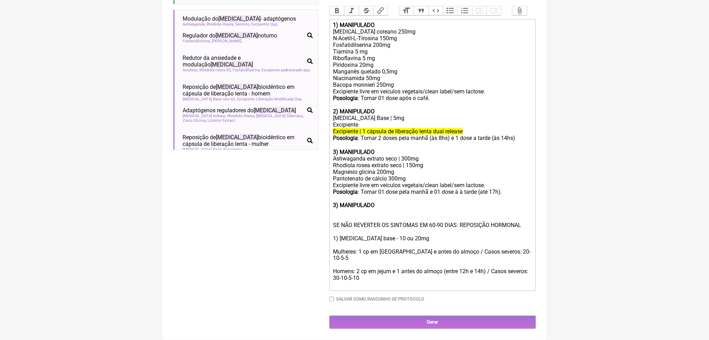
click at [419, 155] on div "Ashwaganda extrato seco | 300mg" at bounding box center [432, 158] width 199 height 7
copy div "|"
click at [378, 115] on div "Hidrocortisona Base | 5mg Excipiente" at bounding box center [432, 121] width 199 height 13
paste trix-editor "|"
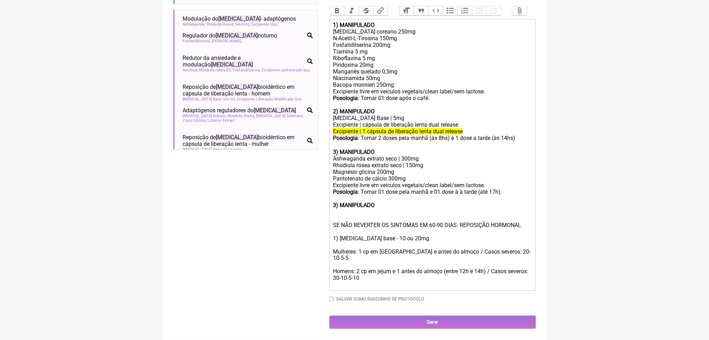
click at [411, 128] on del "Excipiente | 1 cápsula de liberação lenta dual release" at bounding box center [398, 131] width 130 height 7
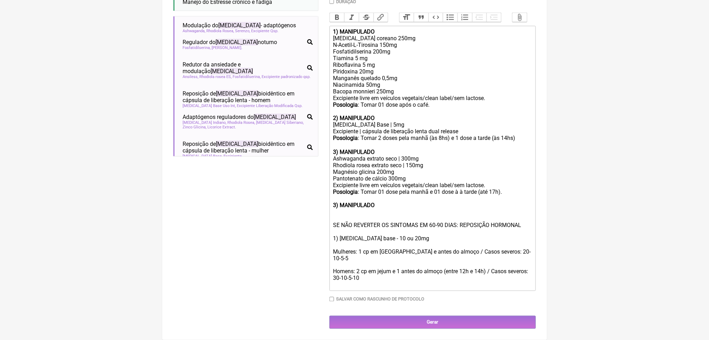
click at [428, 121] on div "Hidrocortisona Base | 5mg Excipiente | cápsula de liberação lenta dual release" at bounding box center [432, 127] width 199 height 13
click at [456, 135] on div "Posologia : Tomar 2 doses pela manhã (às 8hs) e 1 dose a tarde (às 14hs) ㅤ" at bounding box center [432, 142] width 199 height 14
click at [474, 135] on div "Posologia : Tomar 2 doses pela manhã (às 8hs) e 1 dose a tarde (às 14hs) ㅤ" at bounding box center [432, 142] width 199 height 14
click at [494, 135] on div "Posologia : Tomar 2 doses pela manhã (às 8hs) e 1 dose a tarde (às 14hs) ㅤ" at bounding box center [432, 142] width 199 height 14
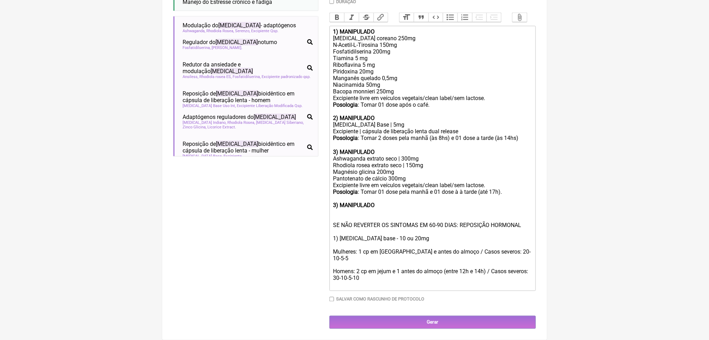
drag, startPoint x: 444, startPoint y: 265, endPoint x: 334, endPoint y: 160, distance: 151.9
click at [334, 160] on trix-editor "1) MANIPULADO Ginseng coreano 250mg N-Acetil-L-Tirosina 150mg Fosfatidilserina …" at bounding box center [433, 158] width 206 height 265
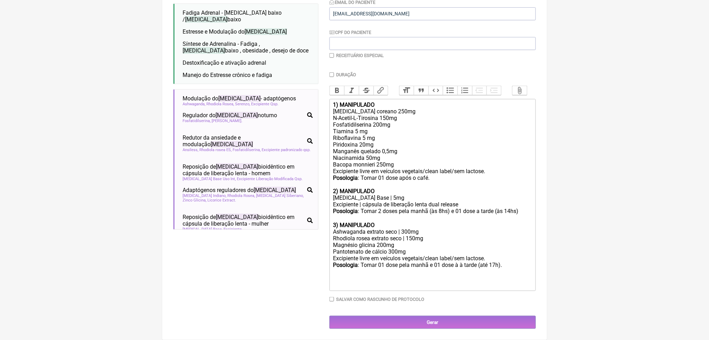
type trix-editor "<div><strong>1) MANIPULADO</strong></div><div>Ginseng coreano 250mg<br>N-Acetil…"
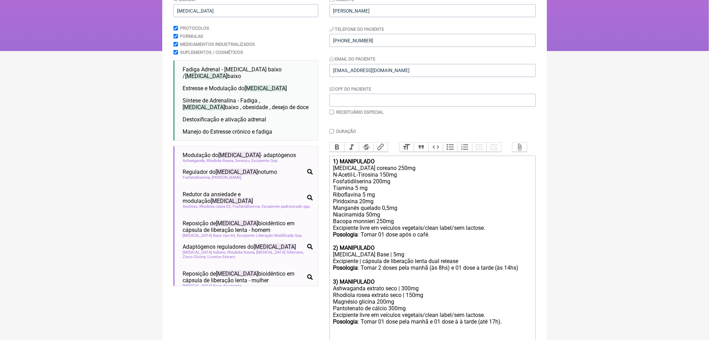
scroll to position [82, 0]
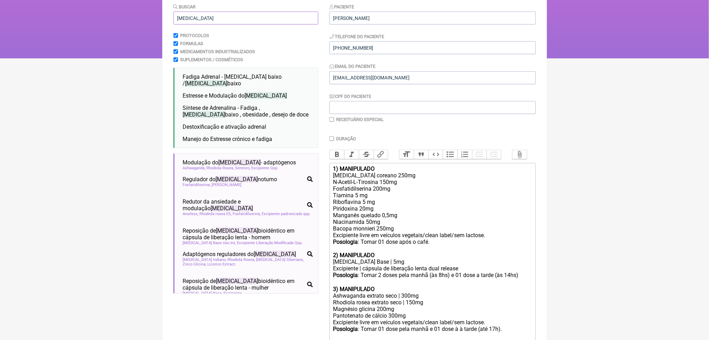
click at [199, 24] on input "cortisol" at bounding box center [245, 18] width 145 height 13
click at [197, 24] on input "cortisol" at bounding box center [245, 18] width 145 height 13
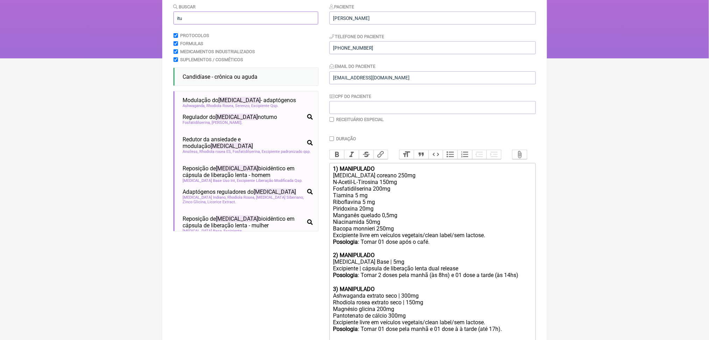
type input "itu"
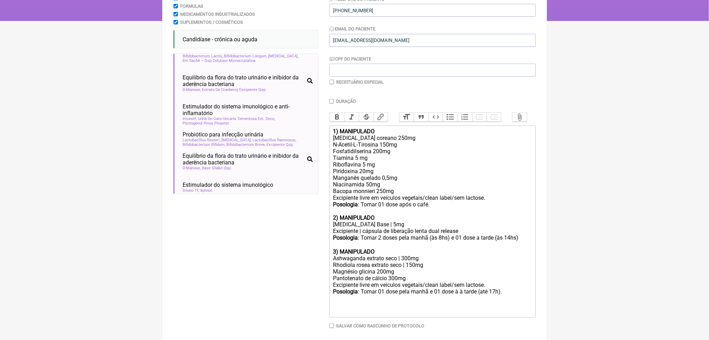
scroll to position [201, 0]
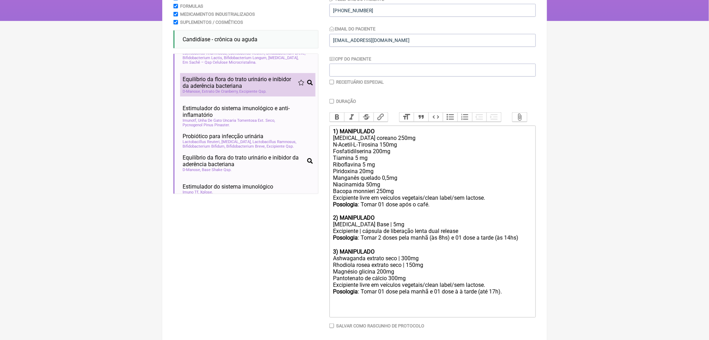
click at [248, 89] on span "Equilíbrio da flora do trato urinário e inibidor da aderência bacteriana" at bounding box center [240, 82] width 115 height 13
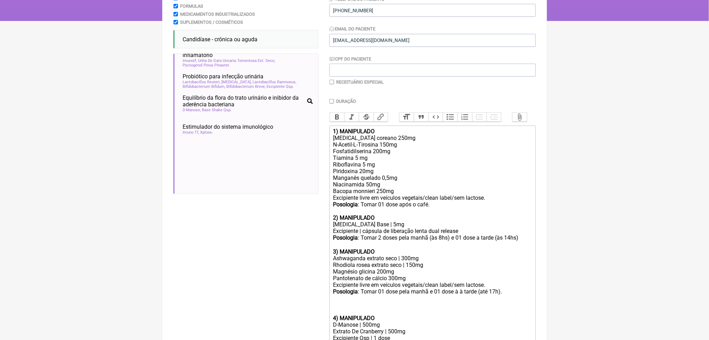
scroll to position [260, 0]
click at [211, 59] on span "Estimulador do sistema imunológico e anti-inflamatório" at bounding box center [244, 51] width 123 height 13
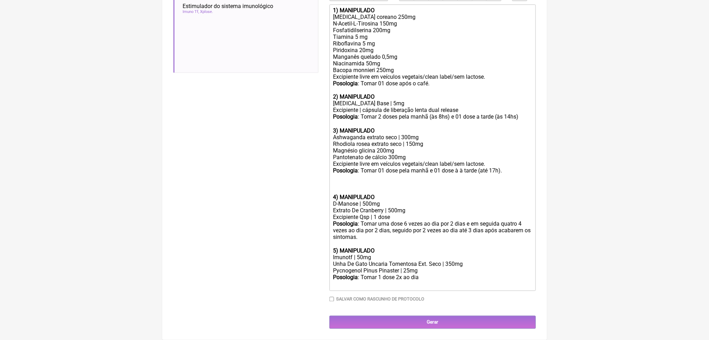
scroll to position [425, 0]
click at [397, 268] on div "Pycnogenol Pinus Pinaster | 25mg" at bounding box center [432, 271] width 199 height 7
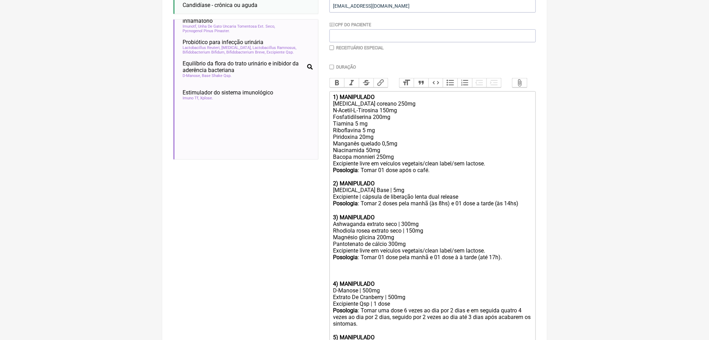
scroll to position [359, 0]
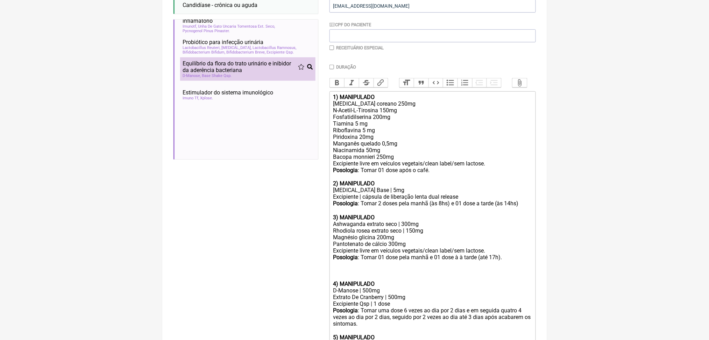
click at [255, 73] on span "Equilíbrio da flora do trato urinário e inibidor da aderência bacteriana" at bounding box center [240, 66] width 115 height 13
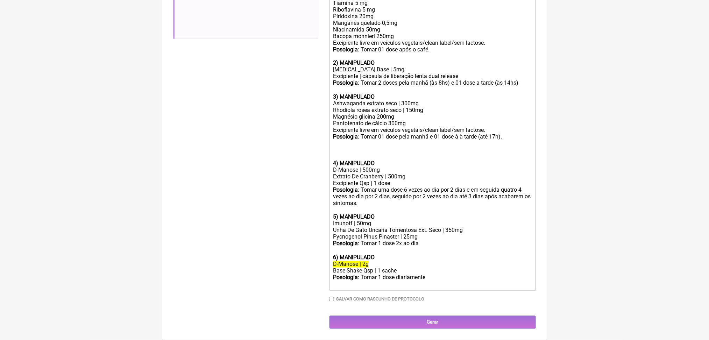
scroll to position [464, 0]
drag, startPoint x: 458, startPoint y: 278, endPoint x: 337, endPoint y: 236, distance: 128.2
click at [337, 236] on trix-editor "1) MANIPULADO Ginseng coreano 250mg N-Acetil-L-Tirosina 150mg Fosfatidilserina …" at bounding box center [433, 131] width 206 height 320
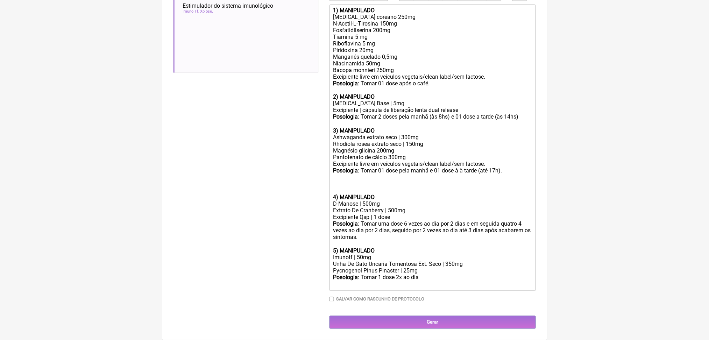
click at [221, 190] on div "Buscar itu Protocolos Formulas Medicamentos Industrializados Suplementos / Cosm…" at bounding box center [245, 87] width 145 height 484
click at [390, 220] on div "Posologia : Tomar uma dose 6 vezes ao dia por 2 dias e em seguida quatro 4 veze…" at bounding box center [432, 233] width 199 height 27
click at [437, 220] on div "Posologia : Tomar uma dose 6 vezes ao dia por 2 dias e em seguida quatro 4 veze…" at bounding box center [432, 233] width 199 height 27
click at [462, 220] on div "Posologia : Tomar uma dose 6 vezes ao dia por 2 dias e em seguida quatro 4 veze…" at bounding box center [432, 233] width 199 height 27
click at [463, 220] on div "Posologia : Tomar uma dose 6 vezes ao dia por 2 dias e em seguida quatro 4 veze…" at bounding box center [432, 233] width 199 height 27
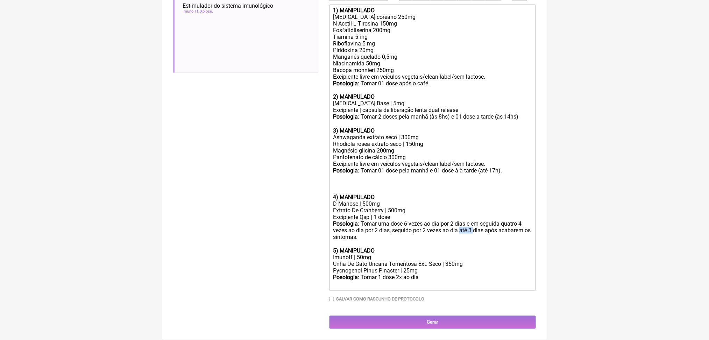
drag, startPoint x: 359, startPoint y: 212, endPoint x: 378, endPoint y: 211, distance: 19.6
click at [378, 220] on div "Posologia : Tomar uma dose 6 vezes ao dia por 2 dias e em seguida quatro 4 veze…" at bounding box center [432, 233] width 199 height 27
click at [229, 154] on div "Buscar itu Protocolos Formulas Medicamentos Industrializados Suplementos / Cosm…" at bounding box center [245, 87] width 145 height 484
click at [344, 147] on div "Magnésio glicina 200mg Pantotenato de cálcio 300mg Excipiente livre em veículos…" at bounding box center [432, 170] width 199 height 47
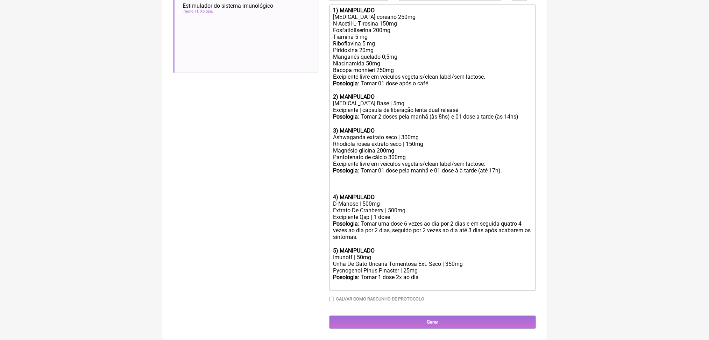
scroll to position [416, 0]
type trix-editor "<div><strong>1) MANIPULADO</strong></div><div>Ginseng coreano 250mg<br>N-Acetil…"
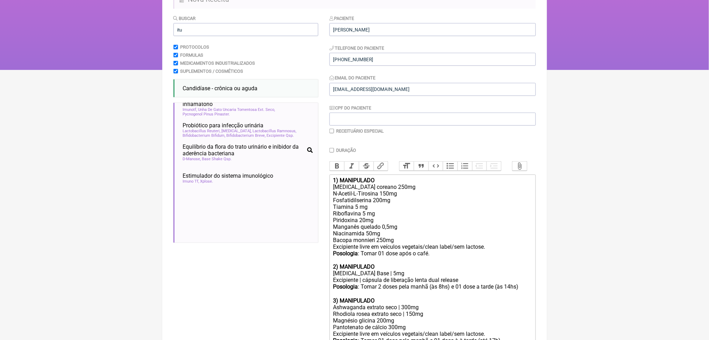
scroll to position [68, 0]
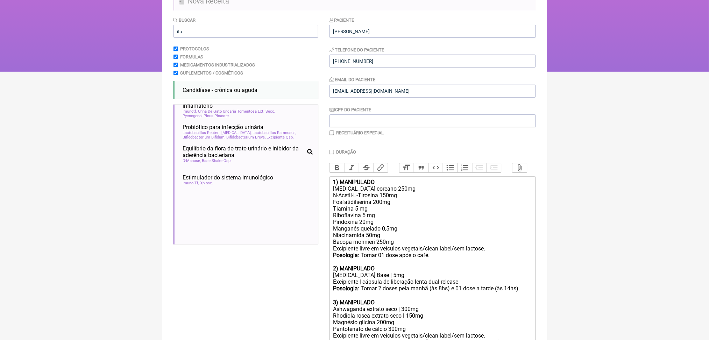
click at [83, 72] on html "FormulApp (Clínica Balance - Dra. Bruna Scalco) Sair Pacientes Receitas Protoco…" at bounding box center [354, 2] width 709 height 140
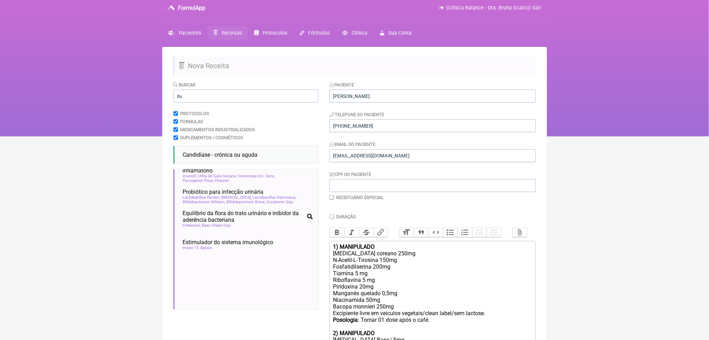
scroll to position [0, 0]
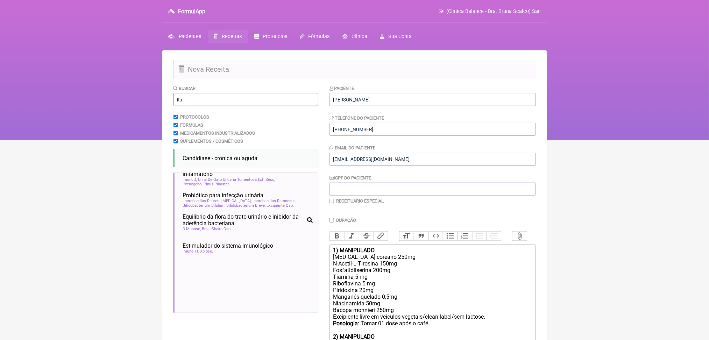
click at [210, 106] on input "itu" at bounding box center [245, 99] width 145 height 13
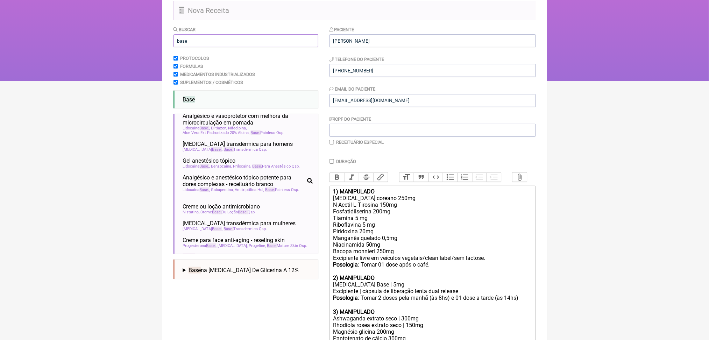
scroll to position [91, 0]
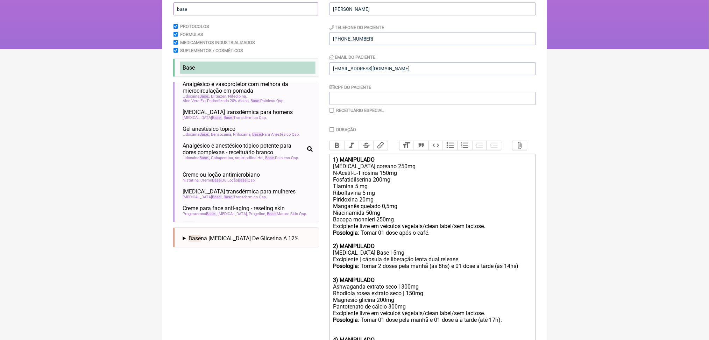
type input "base"
click at [204, 74] on li "Base" at bounding box center [247, 68] width 135 height 12
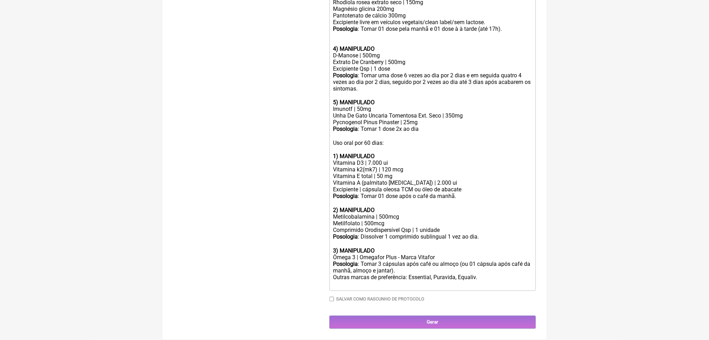
scroll to position [560, 0]
click at [348, 142] on div "Uso oral por 60 dias: 1) MANIPULADO" at bounding box center [432, 150] width 199 height 20
click at [345, 140] on div "Uso oral por 60 dias: 1) MANIPULADO" at bounding box center [432, 150] width 199 height 20
click at [373, 140] on div "Uso oral por 60 dias: 1) MANIPULADO" at bounding box center [432, 150] width 199 height 20
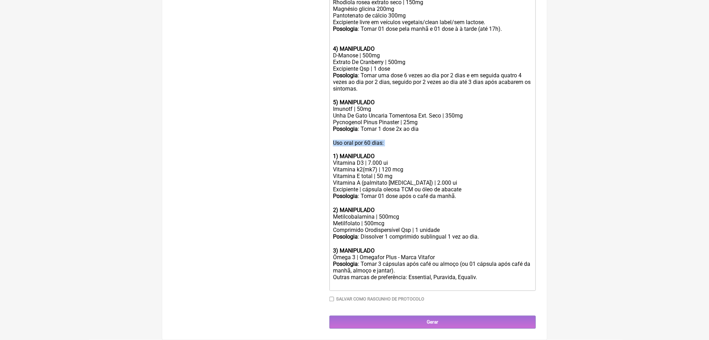
click at [373, 140] on div "Uso oral por 60 dias: 1) MANIPULADO" at bounding box center [432, 150] width 199 height 20
copy div "Uso oral por 60 dias:"
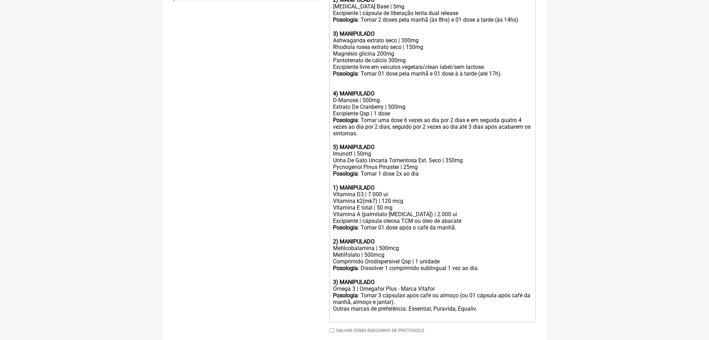
scroll to position [289, 0]
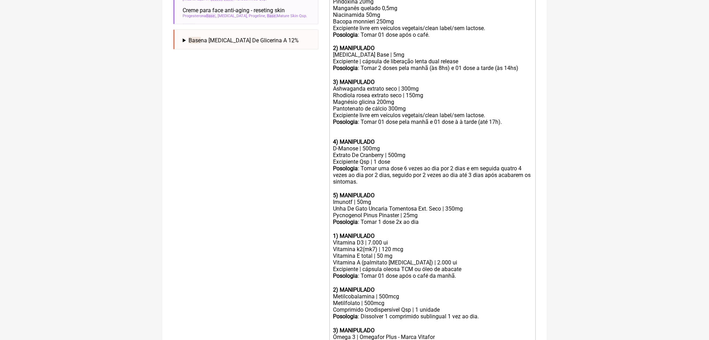
click at [334, 24] on trix-editor "1) MANIPULADO Ginseng coreano 250mg N-Acetil-L-Tirosina 150mg Fosfatidilserina …" at bounding box center [433, 163] width 206 height 415
paste trix-editor "Uso oral por 60 dias:<br>"
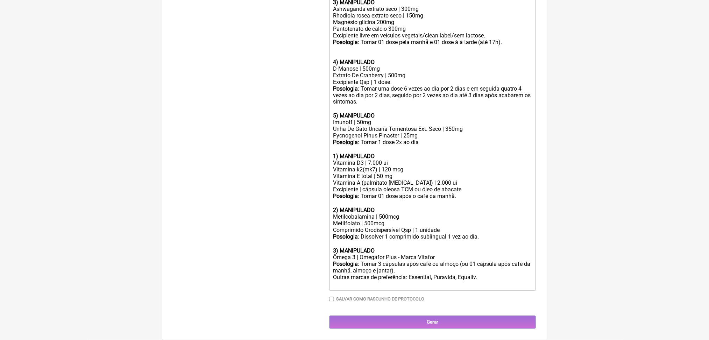
scroll to position [616, 0]
click at [412, 234] on div "Posologia : Dissolver 1 comprimido sublingual 1 vez ao dia. ㅤ" at bounding box center [432, 241] width 199 height 14
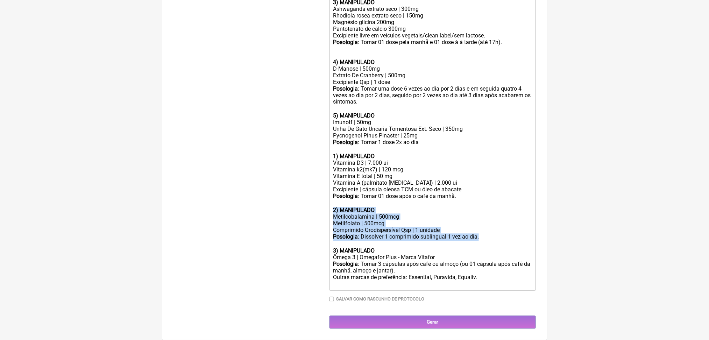
drag, startPoint x: 519, startPoint y: 204, endPoint x: 324, endPoint y: 163, distance: 200.0
click at [324, 163] on form "Buscar base Protocolos Formulas Medicamentos Industrializados Suplementos / Cos…" at bounding box center [354, 16] width 362 height 626
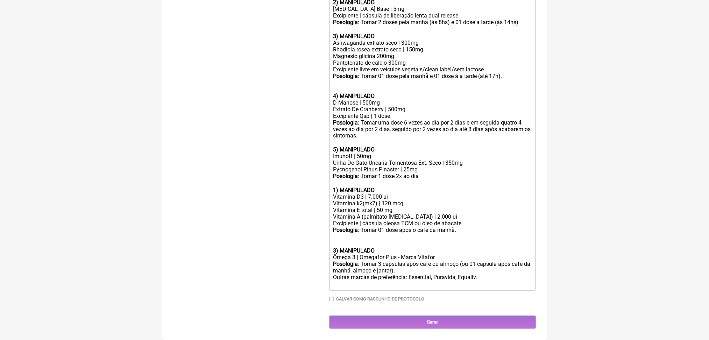
scroll to position [555, 0]
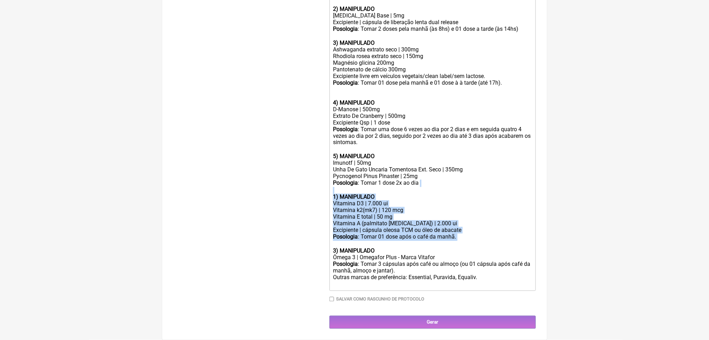
drag, startPoint x: 477, startPoint y: 203, endPoint x: 327, endPoint y: 147, distance: 160.2
click at [327, 147] on form "Buscar base Protocolos Formulas Medicamentos Industrializados Suplementos / Cos…" at bounding box center [354, 36] width 362 height 585
copy trix-editor "1) MANIPULADO Vitamina D3 | 7.000 ui Vitamina k2(mk7) | 120 mcg Vitamina E tota…"
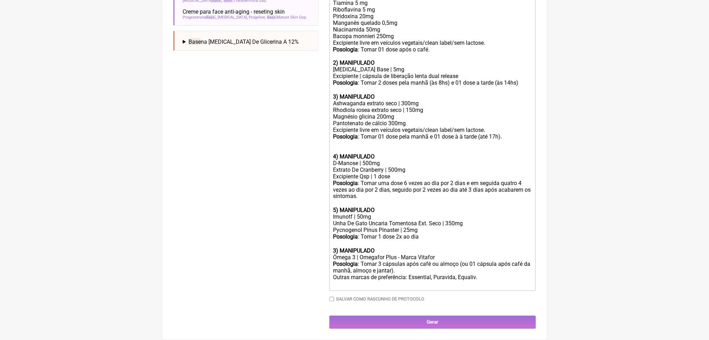
scroll to position [294, 0]
click at [337, 25] on trix-editor "Uso oral por 60 dias: 1) MANIPULADO Ginseng coreano 250mg N-Acetil-L-Tirosina 1…" at bounding box center [433, 124] width 206 height 334
paste trix-editor "<br>1) MANIPULADO</strong></div><div>Vitamina D3 | 7.000 ui</div><div>Vitamina …"
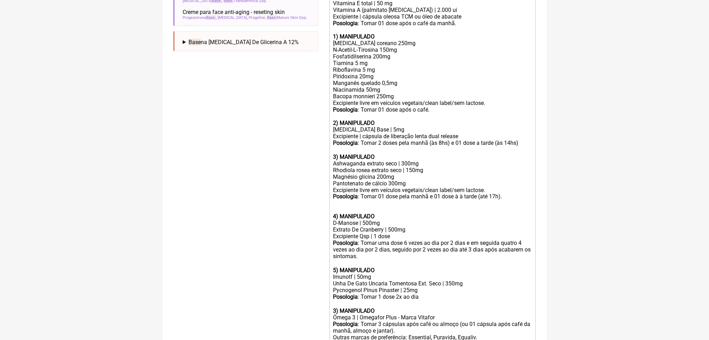
scroll to position [286, 0]
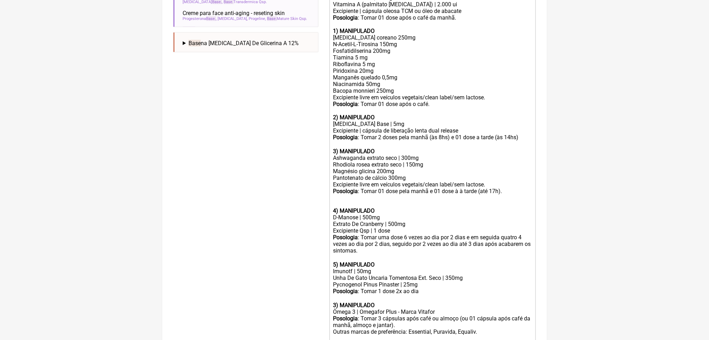
type trix-editor "<div>Uso oral por 60 dias:<br><strong><br>1) MANIPULADO</strong></div><div>Vita…"
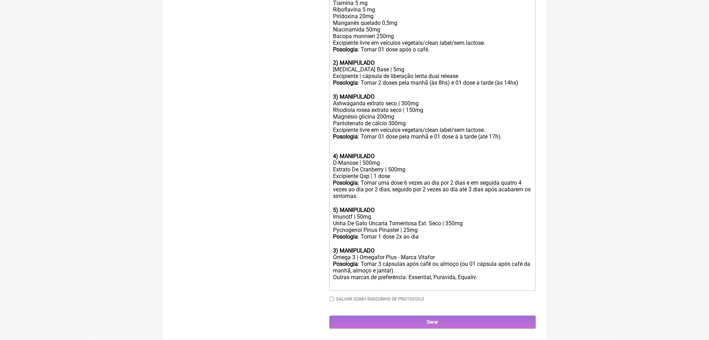
scroll to position [442, 0]
click at [255, 41] on div "Buscar base Protocolos Formulas Medicamentos Industrializados Suplementos / Cos…" at bounding box center [245, 36] width 145 height 585
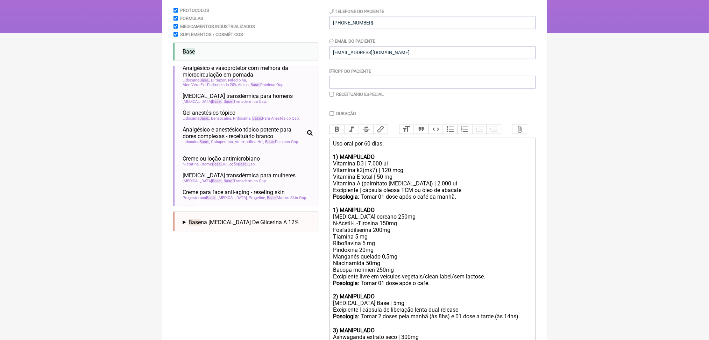
scroll to position [13, 0]
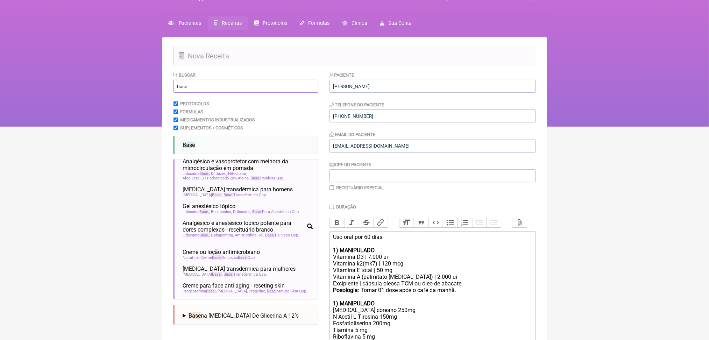
click at [188, 93] on input "base" at bounding box center [245, 86] width 145 height 13
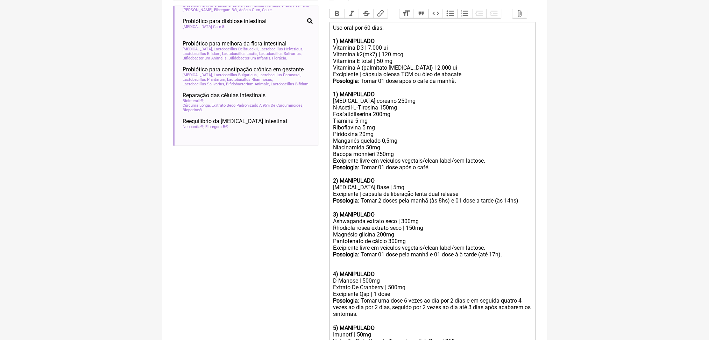
scroll to position [616, 0]
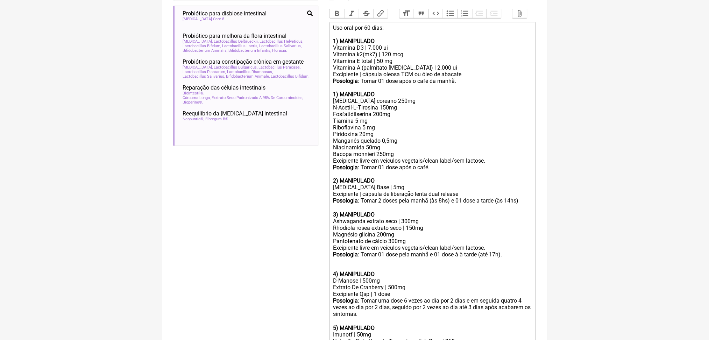
type input "intestino"
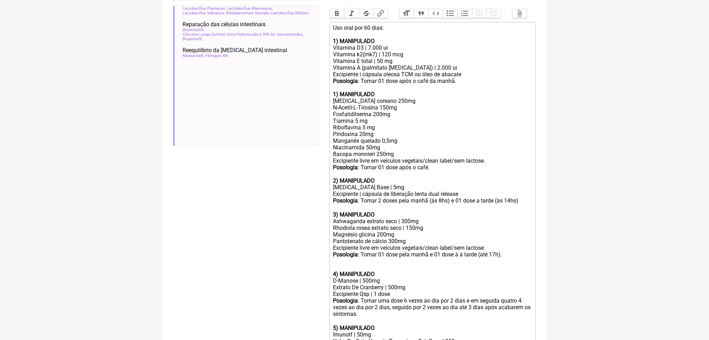
scroll to position [1011, 0]
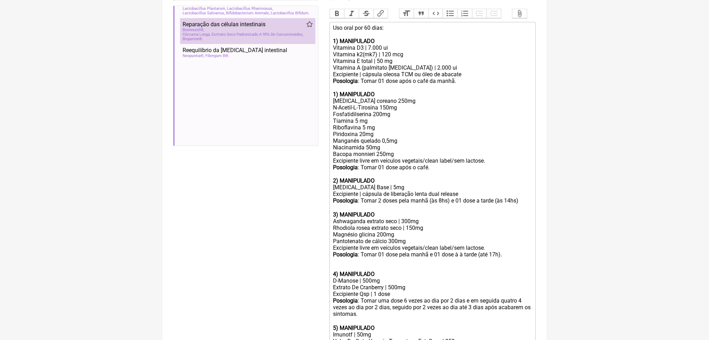
click at [254, 41] on div "Biointestil® Cúrcuma Longa, Exrtrato Seco Padronizado A 95% De Curcuminoides Bi…" at bounding box center [248, 35] width 130 height 14
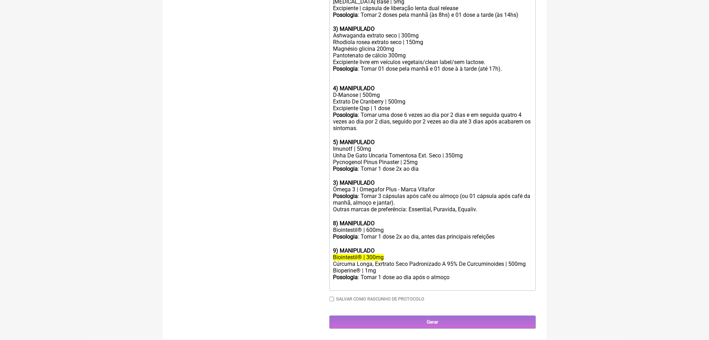
scroll to position [659, 0]
drag, startPoint x: 390, startPoint y: 244, endPoint x: 394, endPoint y: 244, distance: 3.8
click at [394, 261] on div "Cúrcuma Longa, Exrtrato Seco Padronizado A 95% De Curcuminoides | 500mg" at bounding box center [432, 264] width 199 height 7
click at [360, 227] on div "Biointestil® | 600mg" at bounding box center [432, 230] width 199 height 7
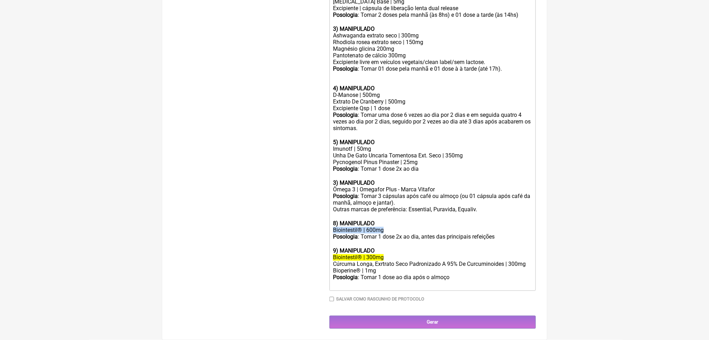
click at [360, 227] on div "Biointestil® | 600mg" at bounding box center [432, 230] width 199 height 7
copy div "Biointestil® | 600mg"
click at [356, 254] on del "Biointestil® | 300mg" at bounding box center [358, 257] width 51 height 7
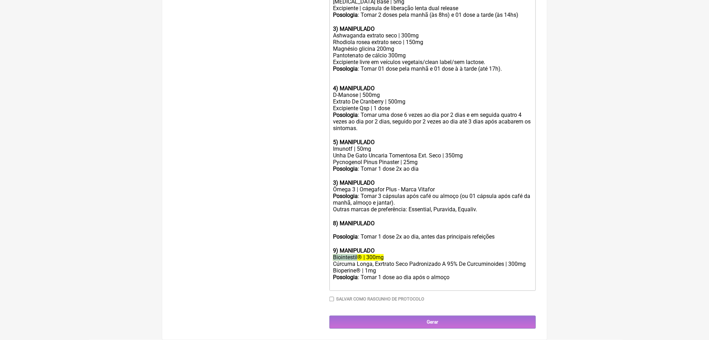
click at [356, 254] on del "Biointestil® | 300mg" at bounding box center [358, 257] width 51 height 7
paste trix-editor "Biointestil® | 600mg</div><div><br><br"
click at [381, 254] on div "Biointestil® | 600mg" at bounding box center [432, 257] width 199 height 7
click at [368, 234] on div "Posologia : Tomar 1 dose 2x ao dia, antes das principais refeições ㅤ" at bounding box center [432, 241] width 199 height 14
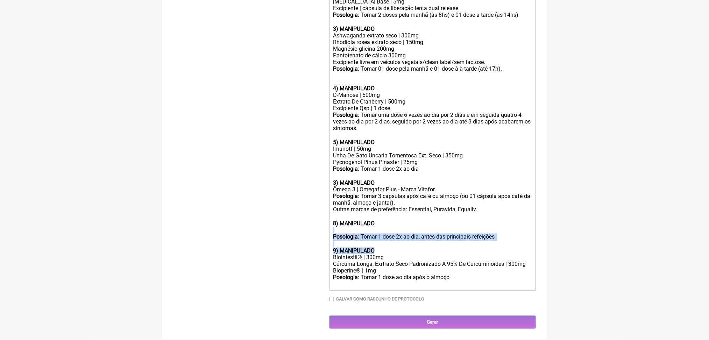
drag, startPoint x: 337, startPoint y: 191, endPoint x: 405, endPoint y: 225, distance: 76.7
click at [405, 225] on trix-editor "Uso oral por 60 dias: 1) MANIPULADO Vitamina D3 | 7.000 ui Vitamina k2(mk7) | 1…" at bounding box center [433, 63] width 206 height 455
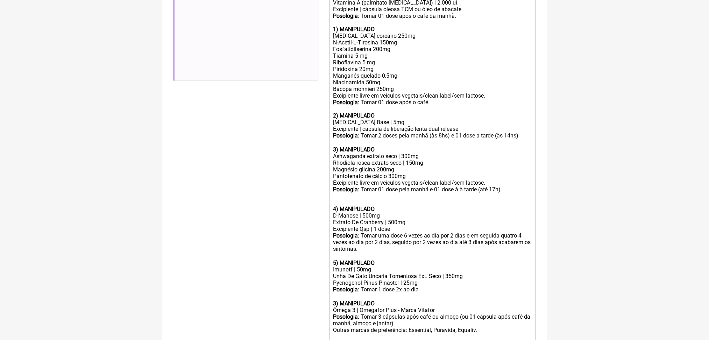
scroll to position [278, 0]
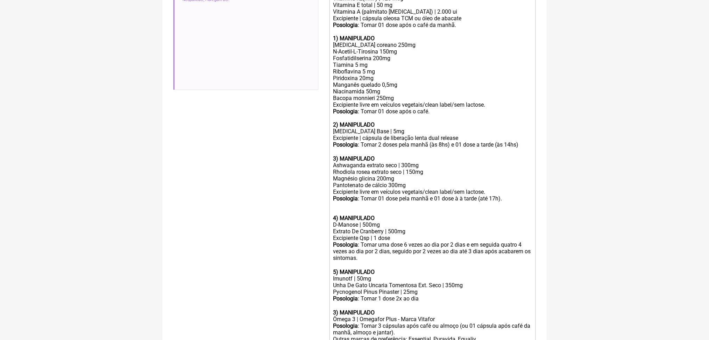
click at [342, 42] on strong "1) MANIPULADO" at bounding box center [354, 38] width 42 height 7
click at [340, 42] on strong "1) MANIPULADO" at bounding box center [354, 38] width 42 height 7
click at [342, 128] on strong "2) MANIPULADO" at bounding box center [354, 124] width 42 height 7
click at [340, 162] on strong "3) MANIPULADO" at bounding box center [354, 158] width 42 height 7
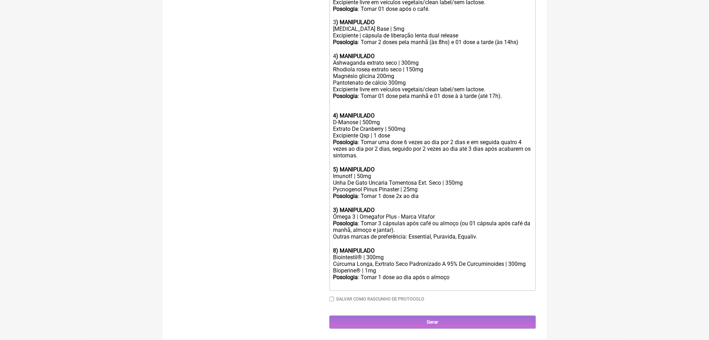
scroll to position [484, 0]
click at [344, 113] on div "Magnésio glicina 200mg Pantotenato de cálcio 300mg Excipiente livre em veículos…" at bounding box center [432, 93] width 199 height 40
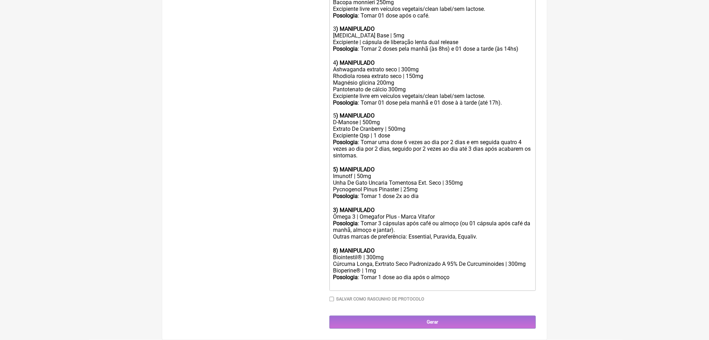
click at [338, 173] on strong "5) MANIPULADO" at bounding box center [354, 170] width 42 height 7
click at [489, 268] on div "Bioperine® | 1mg" at bounding box center [432, 271] width 199 height 7
click at [492, 274] on div "Posologia : Tomar 1 dose ao dia após o almoço ㅤ" at bounding box center [432, 281] width 199 height 14
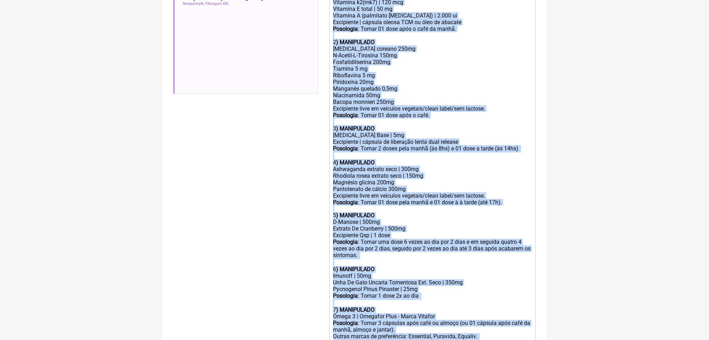
scroll to position [275, 0]
drag, startPoint x: 502, startPoint y: 270, endPoint x: 341, endPoint y: 47, distance: 274.4
click at [341, 47] on trix-editor "Uso oral por 60 dias: 1) MANIPULADO Vitamina D3 | 5.000 ui Vitamina k2(mk7) | 1…" at bounding box center [433, 175] width 206 height 413
copy trix-editor ") MANIPULADO Vitamina D3 | 5.000 ui Vitamina k2(mk7) | 120 mcg Vitamina E total…"
click at [356, 125] on div "Ginseng coreano 250mg N-Acetil-L-Tirosina 150mg Fosfatidilserina 200mg Tiamina …" at bounding box center [432, 85] width 199 height 80
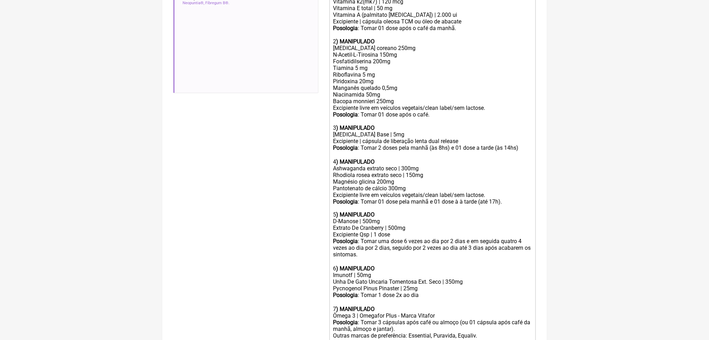
click at [379, 125] on div "Ginseng coreano 250mg N-Acetil-L-Tirosina 150mg Fosfatidilserina 200mg Tiamina …" at bounding box center [432, 85] width 199 height 80
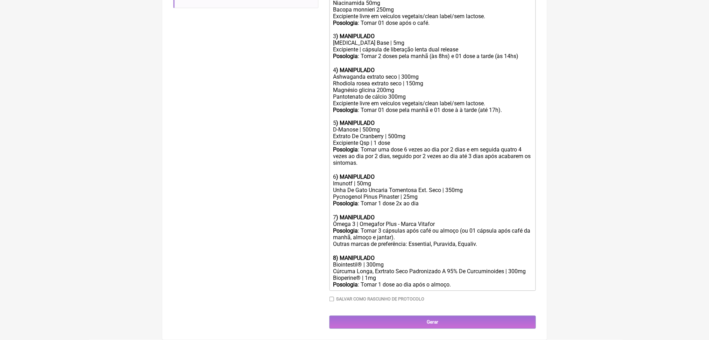
scroll to position [589, 0]
drag, startPoint x: 339, startPoint y: 122, endPoint x: 376, endPoint y: 122, distance: 37.1
click at [376, 174] on div "6 ) MANIPULADO" at bounding box center [432, 177] width 199 height 7
click at [375, 174] on strong ") MANIPULADO" at bounding box center [355, 177] width 38 height 7
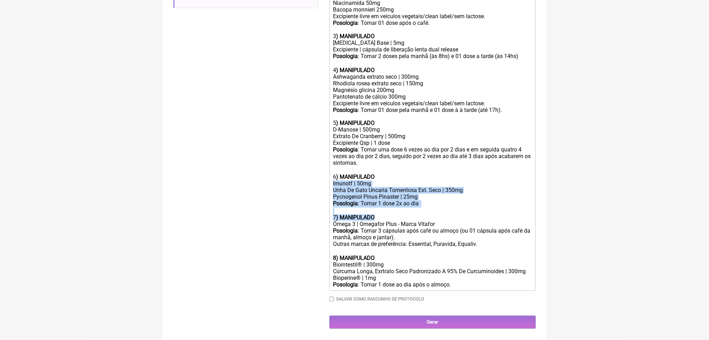
drag, startPoint x: 336, startPoint y: 132, endPoint x: 399, endPoint y: 175, distance: 76.5
click at [399, 175] on trix-editor "Uso oral por 60 dias: 1) MANIPULADO Vitamina D3 | 5.000 ui Vitamina k2(mk7) | 1…" at bounding box center [433, 87] width 206 height 407
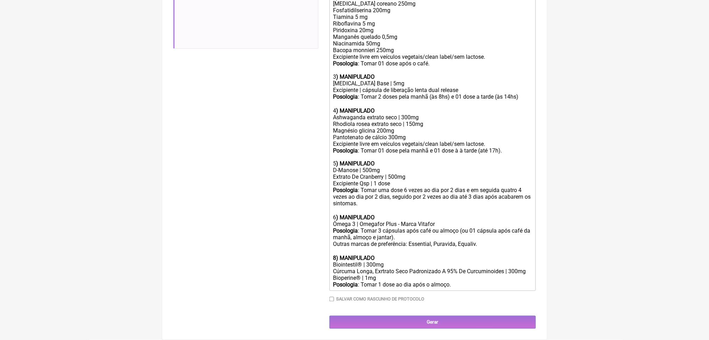
scroll to position [536, 0]
click at [375, 214] on strong ") MANIPULADO" at bounding box center [355, 217] width 38 height 7
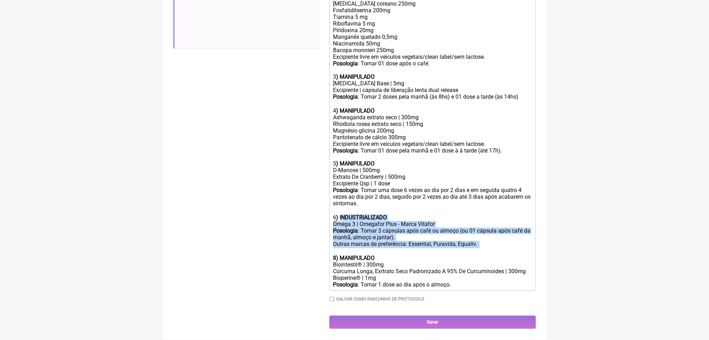
drag, startPoint x: 347, startPoint y: 176, endPoint x: 394, endPoint y: 218, distance: 62.9
click at [394, 218] on trix-editor "Uso oral por 60 dias: 1) MANIPULADO Vitamina D3 | 5.000 ui Vitamina k2(mk7) | 1…" at bounding box center [433, 108] width 206 height 366
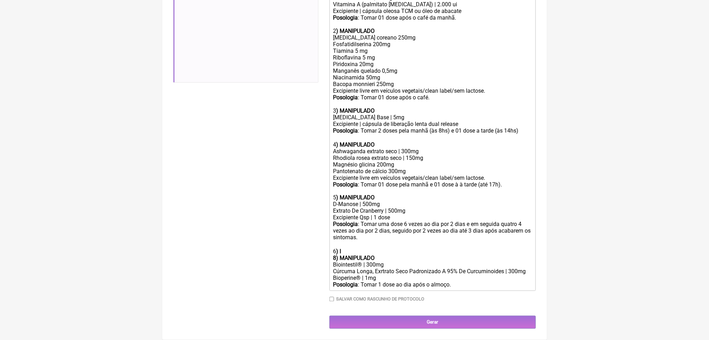
scroll to position [484, 0]
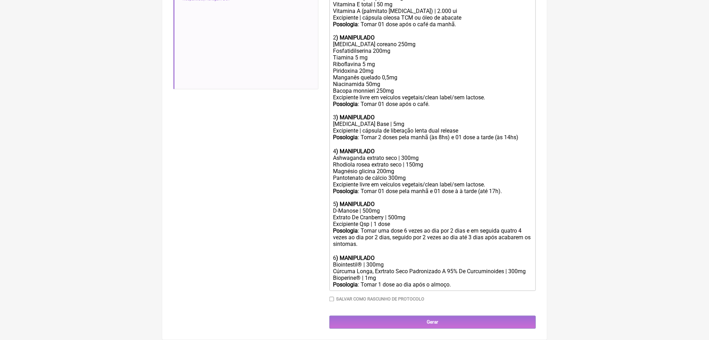
click at [389, 268] on div "Cúrcuma Longa, Exrtrato Seco Padronizado A 95% De Curcuminoides | 300mg" at bounding box center [432, 271] width 199 height 7
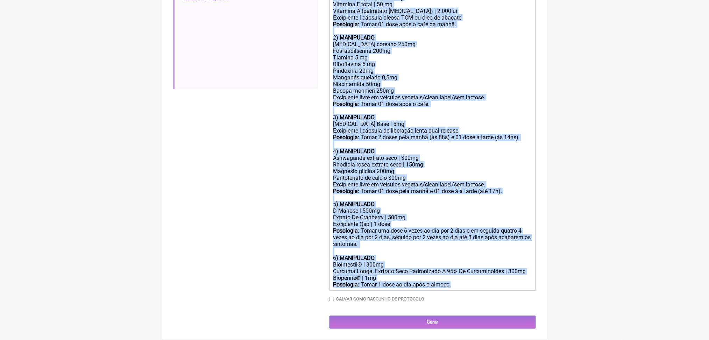
drag, startPoint x: 337, startPoint y: 53, endPoint x: 490, endPoint y: 288, distance: 280.3
click at [490, 288] on div "Duração Duração de 30 dias Bold Italic Strikethrough Link Heading Quote Code Bu…" at bounding box center [433, 122] width 206 height 369
copy trix-editor "Uso oral por 60 dias: 1) MANIPULADO Vitamina D3 | 5.000 ui Vitamina k2(mk7) | 1…"
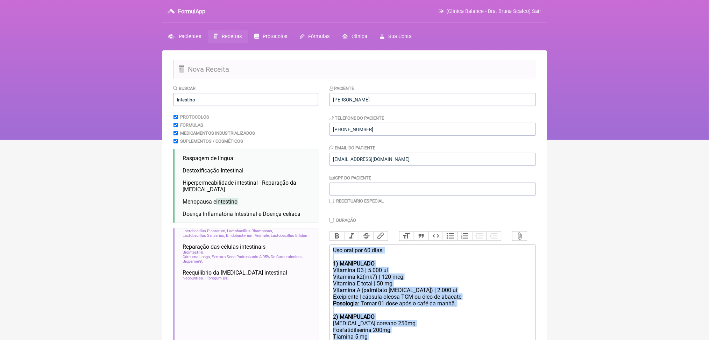
click at [135, 140] on html "FormulApp (Clínica Balance - Dra. Bruna Scalco) Sair Pacientes Receitas Protoco…" at bounding box center [354, 70] width 709 height 140
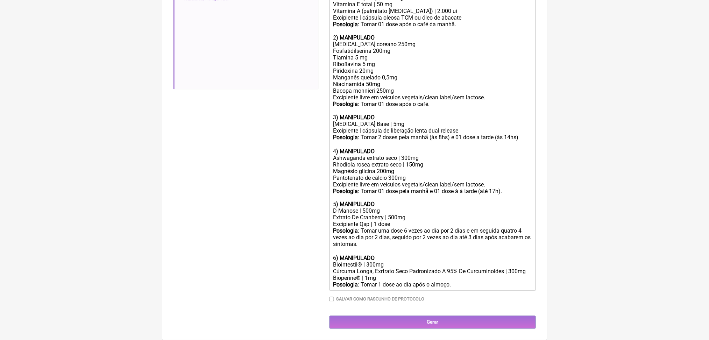
scroll to position [374, 0]
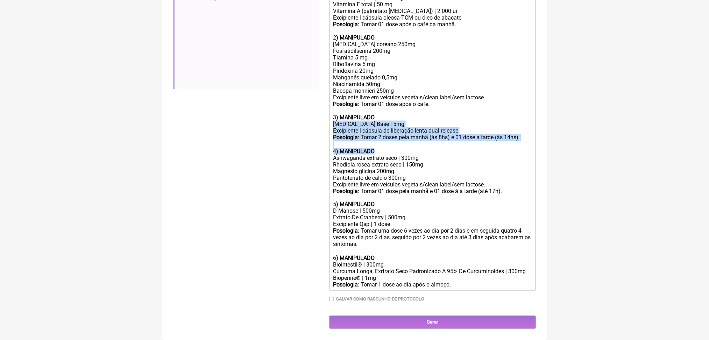
drag, startPoint x: 336, startPoint y: 142, endPoint x: 401, endPoint y: 182, distance: 76.3
click at [401, 182] on trix-editor "Uso oral por 60 dias: 1) MANIPULADO Vitamina D3 | 5.000 ui Vitamina k2(mk7) | 1…" at bounding box center [433, 128] width 206 height 326
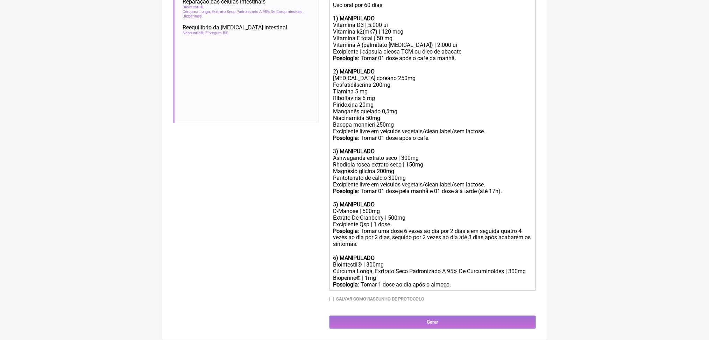
click at [340, 208] on div "Magnésio glicina 200mg Pantotenato de cálcio 300mg Excipiente livre em veículos…" at bounding box center [432, 188] width 199 height 40
click at [349, 255] on strong ") MANIPULADO" at bounding box center [355, 258] width 38 height 7
click at [491, 282] on div "Posologia : Tomar 1 dose ao dia após o almoço." at bounding box center [432, 285] width 199 height 7
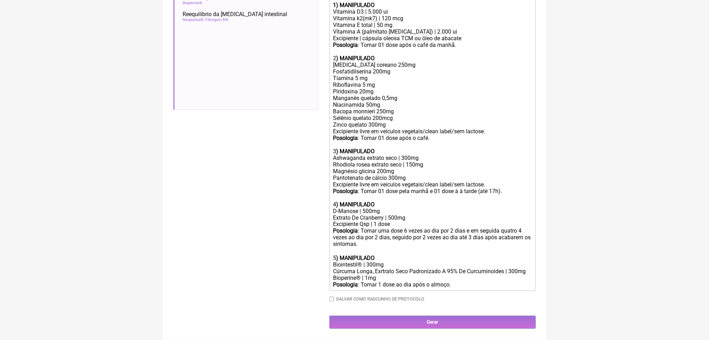
click at [390, 148] on div "Ginseng coreano 250mg Fosfatidilserina 200mg Tiamina 5 mg Riboflavina 5 mg Piri…" at bounding box center [432, 105] width 199 height 86
click at [425, 148] on div "Ginseng coreano 250mg Fosfatidilserina 200mg Tiamina 5 mg Riboflavina 5 mg Piri…" at bounding box center [432, 105] width 199 height 86
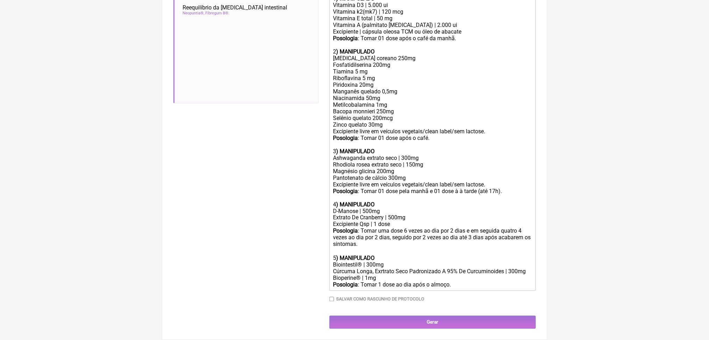
scroll to position [298, 0]
click at [387, 148] on div "Ginseng coreano 250mg Fosfatidilserina 200mg Tiamina 5 mg Riboflavina 5 mg Piri…" at bounding box center [432, 101] width 199 height 93
click at [371, 148] on div "Ginseng coreano 250mg Fosfatidilserina 200mg Tiamina 5 mg Riboflavina 5 mg Piri…" at bounding box center [432, 101] width 199 height 93
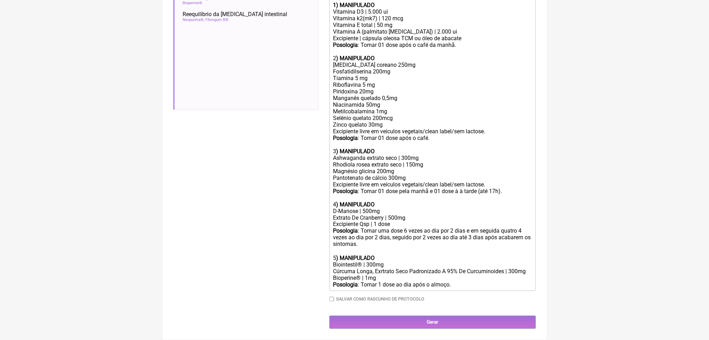
click at [420, 112] on div "Ginseng coreano 250mg Fosfatidilserina 200mg Tiamina 5 mg Riboflavina 5 mg Piri…" at bounding box center [432, 105] width 199 height 86
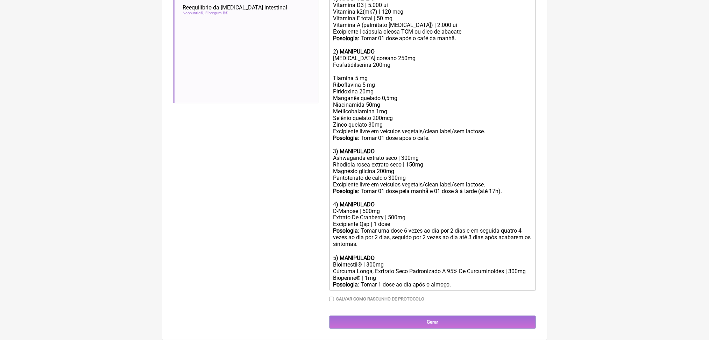
paste trix-editor "Bacopa monnieri 250mg<br>"
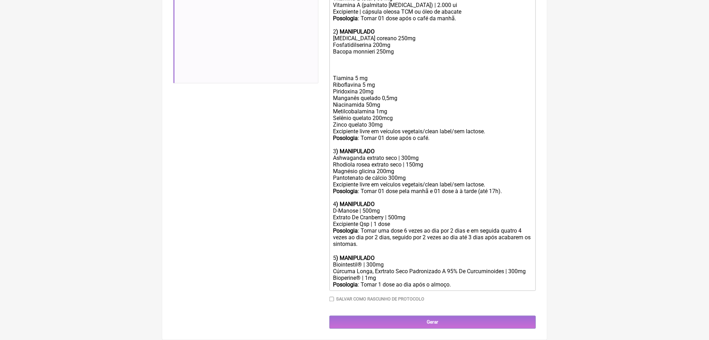
type trix-editor "<div>Uso oral por 60 dias:<br><strong><br>1) MANIPULADO</strong></div><div>Vita…"
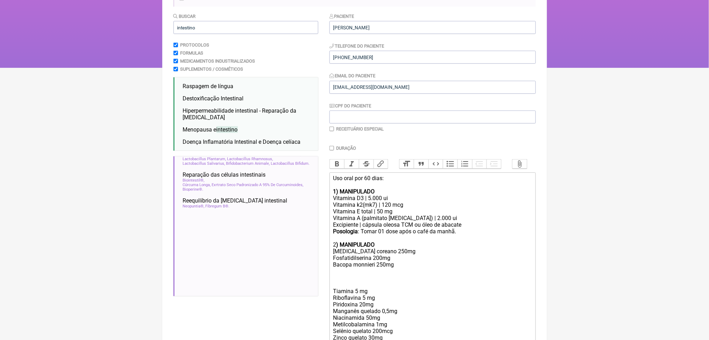
scroll to position [49, 0]
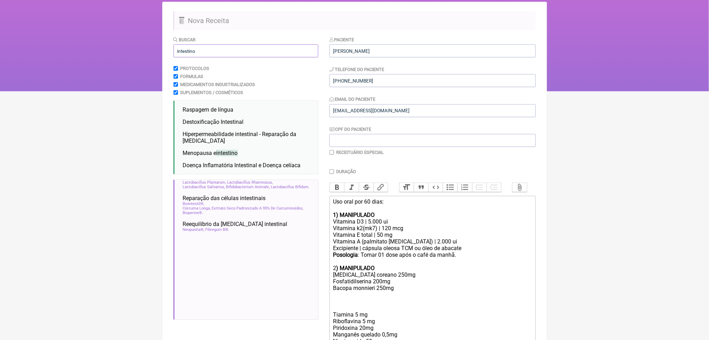
click at [210, 57] on input "intestino" at bounding box center [245, 50] width 145 height 13
type input "i"
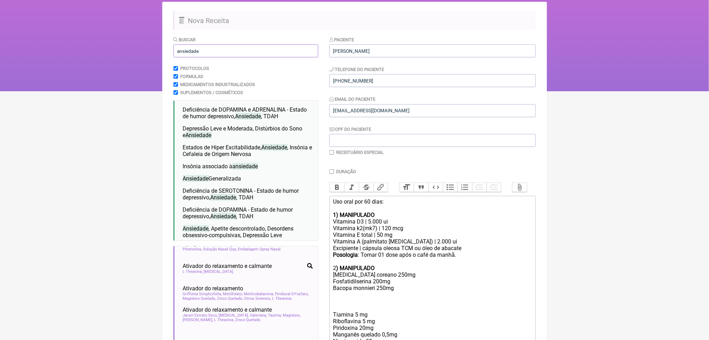
scroll to position [912, 0]
type input "ansiedade"
click at [74, 91] on html "FormulApp (Clínica Balance - Dra. Bruna Scalco) Sair Pacientes Receitas Protoco…" at bounding box center [354, 21] width 709 height 140
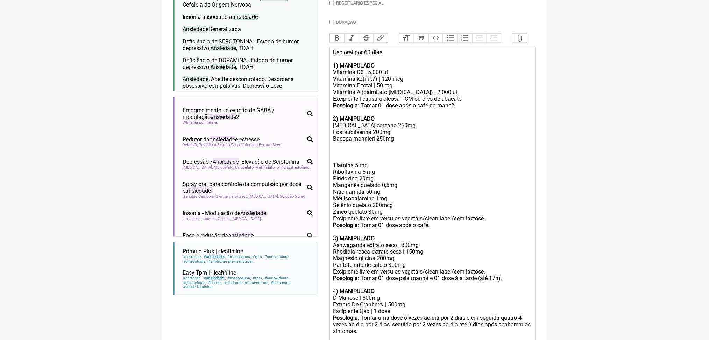
scroll to position [149, 0]
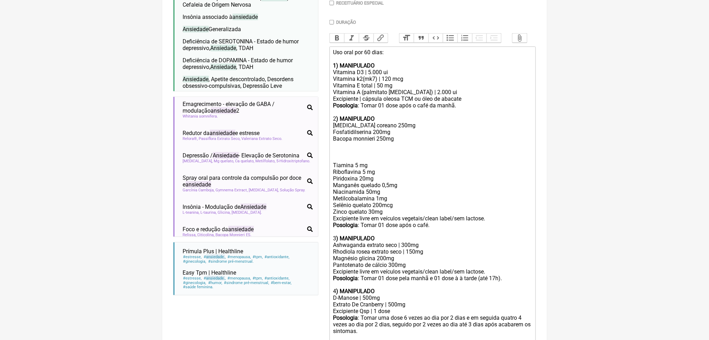
click at [243, 85] on span "Redutor da ansiedade e modulação cortisol" at bounding box center [240, 78] width 115 height 13
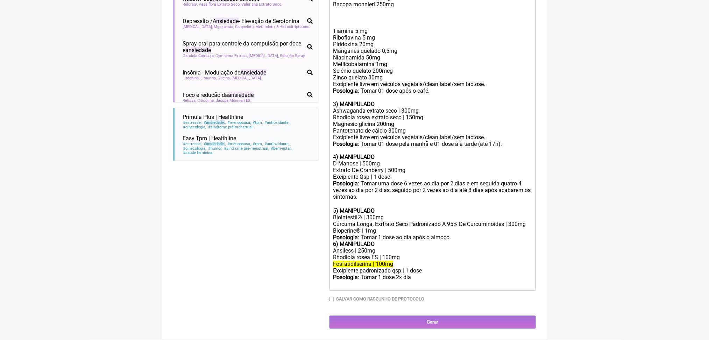
click at [355, 248] on div "Ansiless | 250mg" at bounding box center [432, 251] width 199 height 7
click at [367, 248] on div "Ansiless | 250mg" at bounding box center [432, 251] width 199 height 7
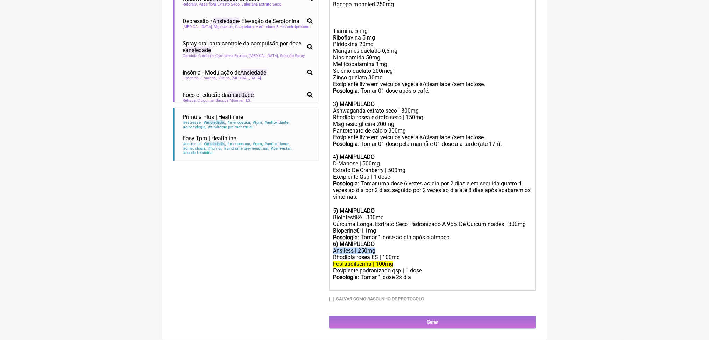
click at [367, 248] on div "Ansiless | 250mg" at bounding box center [432, 251] width 199 height 7
click at [347, 92] on div "Ginseng coreano 250mg Fosfatidilserina 200mg Bacopa monnieri 250mg Tiamina 5 mg…" at bounding box center [432, 44] width 199 height 113
paste trix-editor "<div>Uso oral por 60 dias:<br><strong><br>1) MANIPULADO</strong></div><div>Vita…"
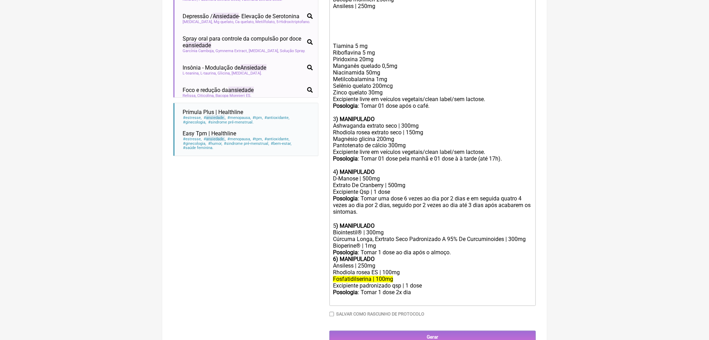
click at [399, 116] on div "Tiamina 5 mg Riboflavina 5 mg Piridoxina 20mg Manganês quelado 0,5mg Niacinamid…" at bounding box center [432, 69] width 199 height 93
click at [345, 23] on div at bounding box center [432, 15] width 199 height 13
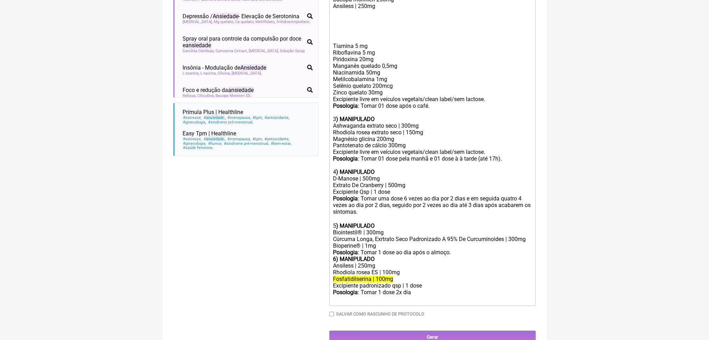
paste trix-editor "strong>Posologia</strong>: Tomar 01 dose após o café.<br><"
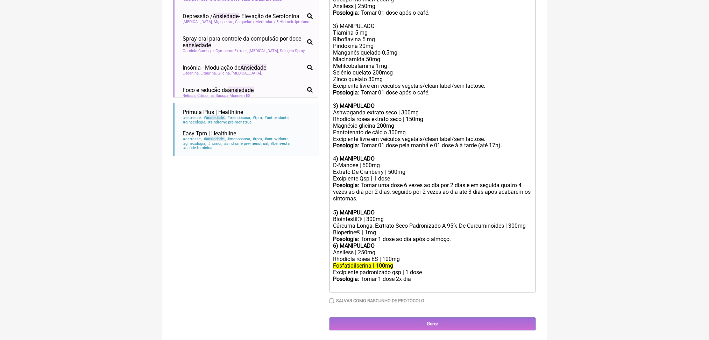
click at [381, 102] on div "Tiamina 5 mg Riboflavina 5 mg Piridoxina 20mg Manganês quelado 0,5mg Niacinamid…" at bounding box center [432, 65] width 199 height 73
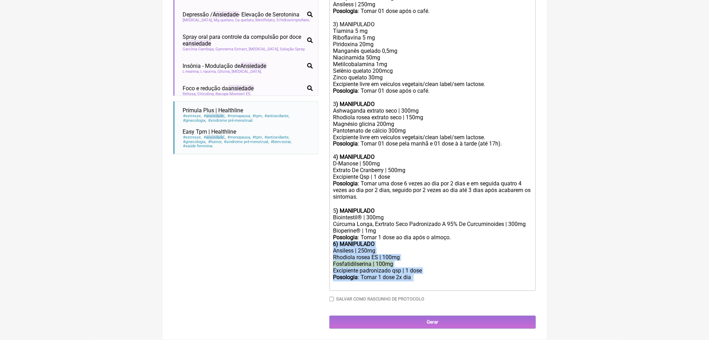
drag, startPoint x: 336, startPoint y: 220, endPoint x: 466, endPoint y: 277, distance: 141.9
click at [466, 277] on trix-editor "Uso oral por 60 dias: 1) MANIPULADO Vitamina D3 | 5.000 ui Vitamina k2(mk7) | 1…" at bounding box center [433, 98] width 206 height 385
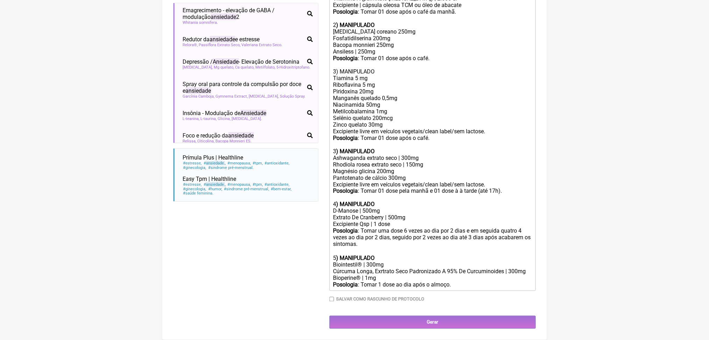
scroll to position [311, 0]
click at [363, 75] on div "Posologia : Tomar 01 dose após o café. 3) MANIPULADO" at bounding box center [432, 65] width 199 height 20
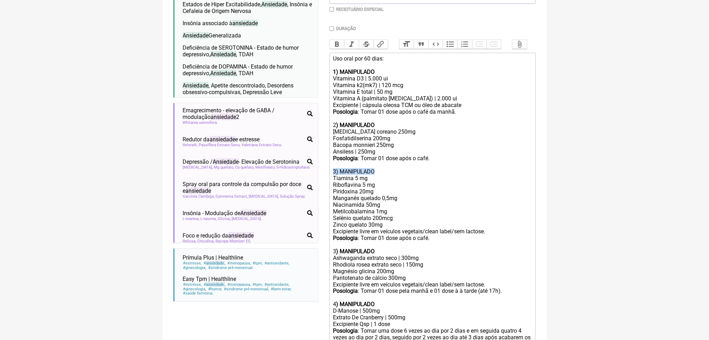
scroll to position [171, 0]
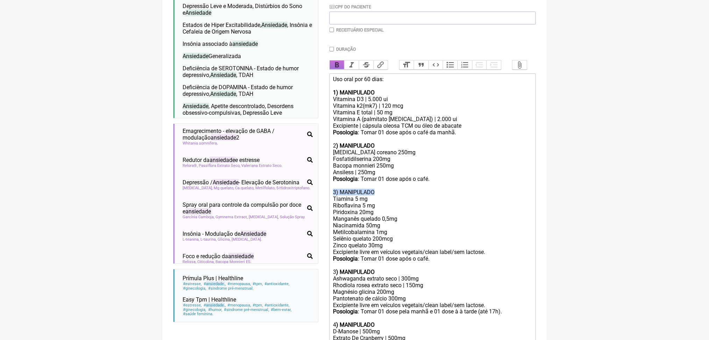
click at [345, 70] on button "Bold" at bounding box center [337, 65] width 15 height 9
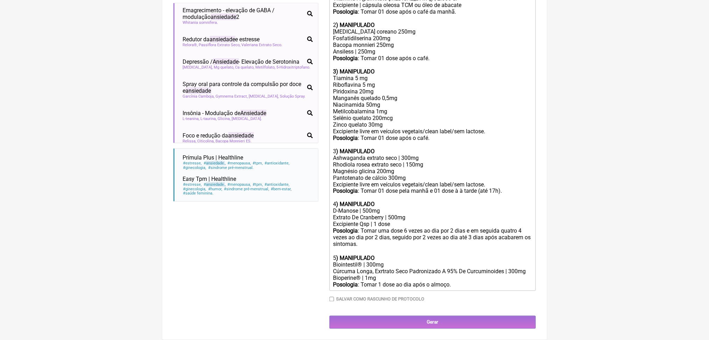
scroll to position [389, 0]
click at [364, 109] on div "Tiamina 5 mg Riboflavina 5 mg Piridoxina 20mg Manganês quelado 0,5mg Niacinamid…" at bounding box center [432, 111] width 199 height 73
click at [374, 155] on strong ") MANIPULADO" at bounding box center [355, 151] width 38 height 7
click at [342, 155] on strong ") MANIPULADO" at bounding box center [355, 151] width 38 height 7
click at [343, 208] on strong ") MANIPULADO" at bounding box center [355, 204] width 38 height 7
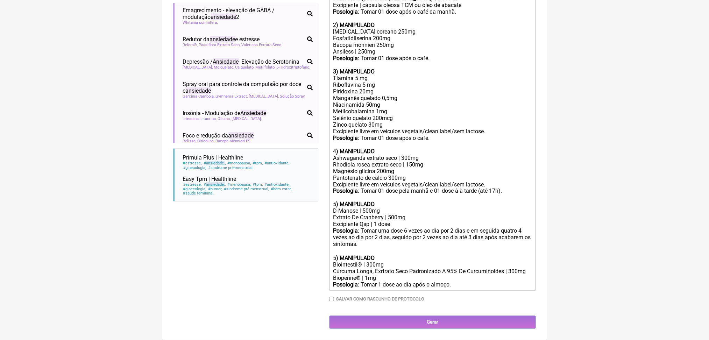
scroll to position [477, 0]
click at [341, 255] on strong ") MANIPULADO" at bounding box center [355, 258] width 38 height 7
click at [454, 168] on div "Magnésio glicina 200mg Pantotenato de cálcio 300mg Excipiente livre em veículos…" at bounding box center [432, 188] width 199 height 40
click at [418, 228] on div "Posologia : Tomar uma dose 6 vezes ao dia por 2 dias e em seguida quatro 4 veze…" at bounding box center [432, 241] width 199 height 27
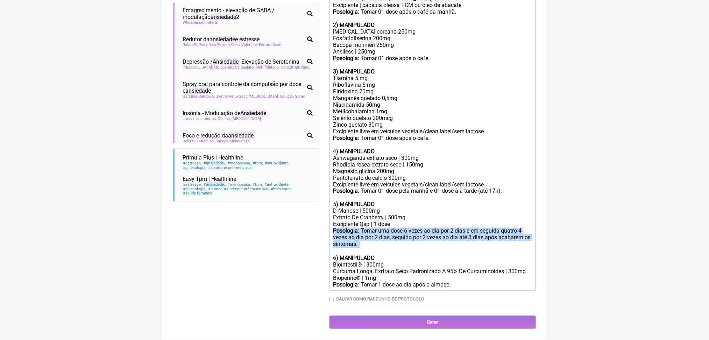
click at [418, 228] on div "Posologia : Tomar uma dose 6 vezes ao dia por 2 dias e em seguida quatro 4 veze…" at bounding box center [432, 241] width 199 height 27
click at [505, 228] on div "Posologia : Tomar uma dose 6 vezes ao dia por 2 dias e em seguida quatro 4 veze…" at bounding box center [432, 241] width 199 height 27
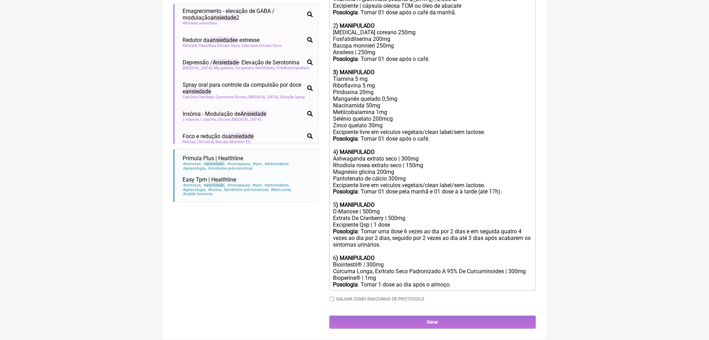
scroll to position [332, 0]
click at [379, 149] on div "Tiamina 5 mg Riboflavina 5 mg Piridoxina 20mg Manganês quelado 0,5mg Niacinamid…" at bounding box center [432, 112] width 199 height 73
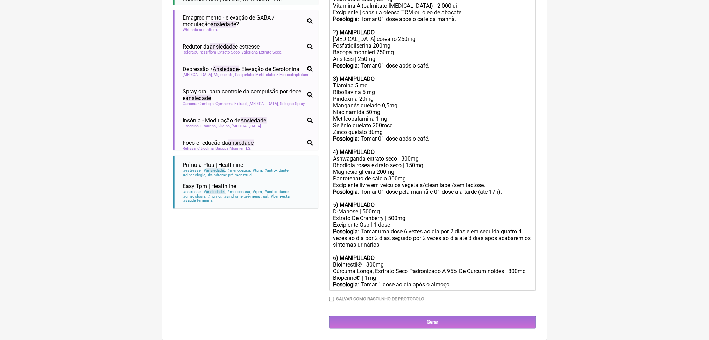
click at [383, 208] on div "Magnésio glicina 200mg Pantotenato de cálcio 300mg Excipiente livre em veículos…" at bounding box center [432, 189] width 199 height 40
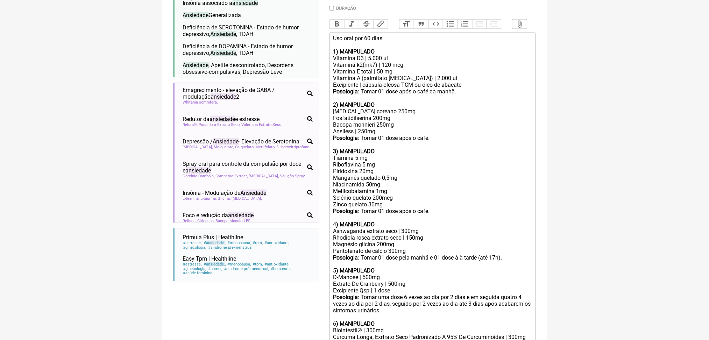
scroll to position [209, 0]
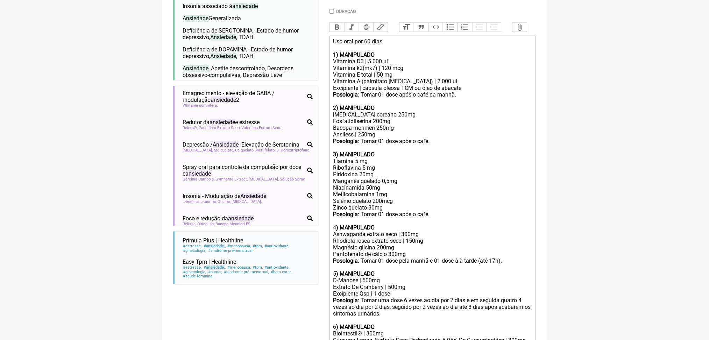
click at [430, 58] on div "Uso oral por 60 dias: 1) MANIPULADO" at bounding box center [432, 48] width 199 height 20
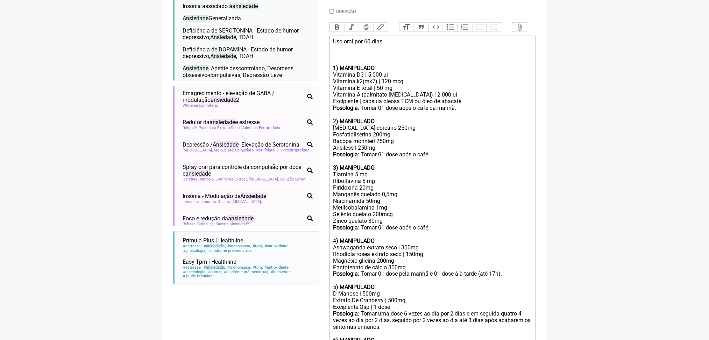
paste trix-editor "Excipiente livre em veículos vegetais/clean label/sem lactose.<br>"
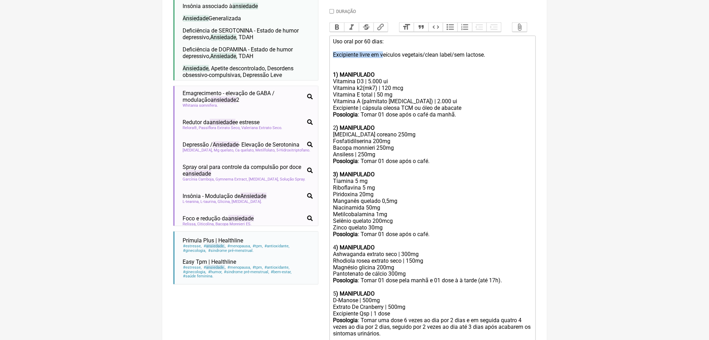
drag, startPoint x: 337, startPoint y: 114, endPoint x: 400, endPoint y: 113, distance: 63.0
click at [400, 113] on trix-editor "Uso oral por 60 dias: Excipiente livre em veículos vegetais/clean label/sem lac…" at bounding box center [433, 208] width 206 height 344
click at [385, 78] on div "Uso oral por 60 dias: Veículos vegetais/clean label/sem lactose. 1) MANIPULADO" at bounding box center [432, 58] width 199 height 40
click at [389, 78] on div "Uso oral por 60 dias: Veículos vegetais/clean label/sem lactose. 1) MANIPULADO" at bounding box center [432, 58] width 199 height 40
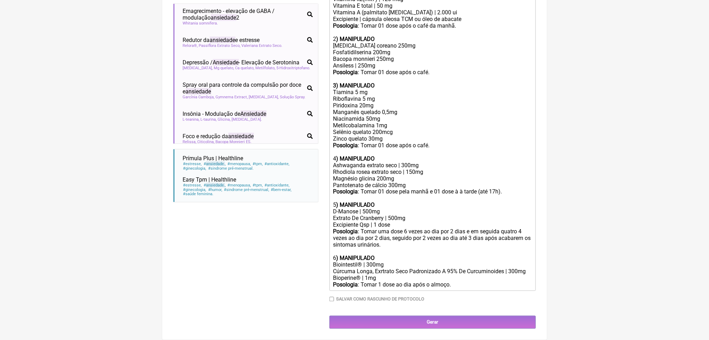
scroll to position [328, 0]
click at [408, 155] on div "Tiamina 5 mg Riboflavina 5 mg Piridoxina 20mg Manganês quelado 0,5mg Niacinamid…" at bounding box center [432, 122] width 199 height 66
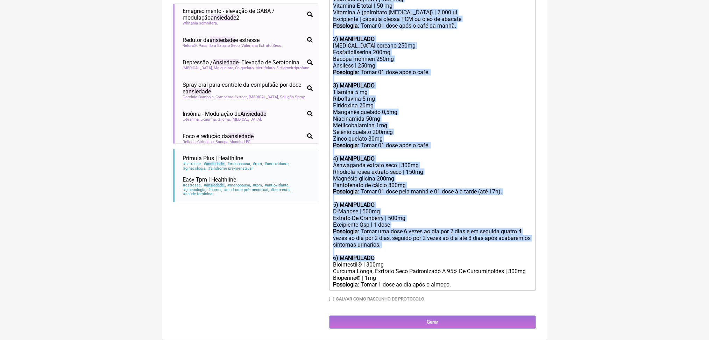
scroll to position [474, 0]
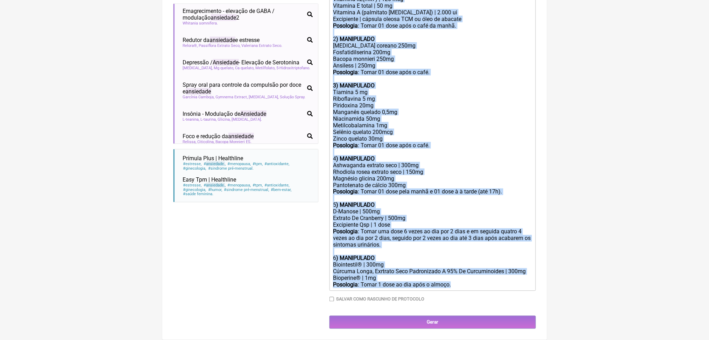
drag, startPoint x: 336, startPoint y: 13, endPoint x: 501, endPoint y: 285, distance: 318.1
click at [500, 285] on div "Duração Duração de 30 dias Bold Italic Strikethrough Link Heading Quote Code Bu…" at bounding box center [433, 117] width 206 height 381
click at [509, 282] on div "Posologia : Tomar 1 dose ao dia após o almoço." at bounding box center [432, 285] width 199 height 7
click at [428, 169] on div "Rhodiola rosea extrato seco | 150mg" at bounding box center [432, 172] width 199 height 7
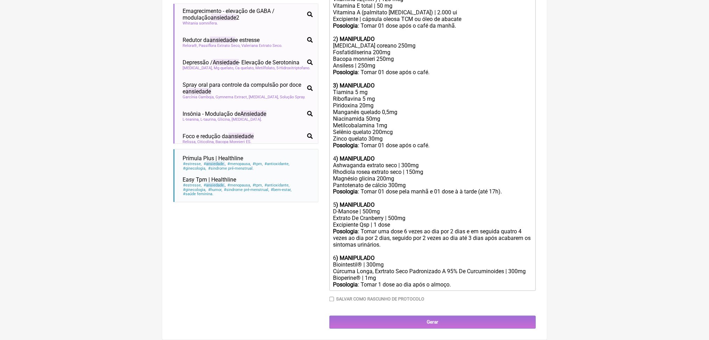
click at [465, 89] on div "Tiamina 5 mg Riboflavina 5 mg Piridoxina 20mg Manganês quelado 0,5mg Niacinamid…" at bounding box center [432, 122] width 199 height 66
type trix-editor "<div>Uso oral por 60 dias:<br><br>Veículos vegetais/clean label/sem lactose.<br…"
click at [472, 329] on input "Gerar" at bounding box center [433, 322] width 206 height 13
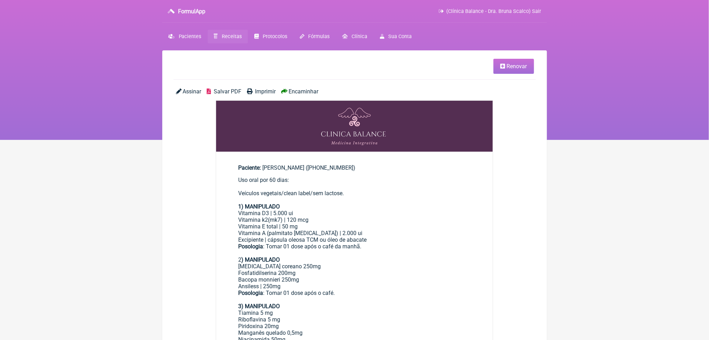
click at [236, 95] on span "Salvar PDF" at bounding box center [228, 91] width 28 height 7
click at [242, 40] on span "Receitas" at bounding box center [232, 37] width 20 height 6
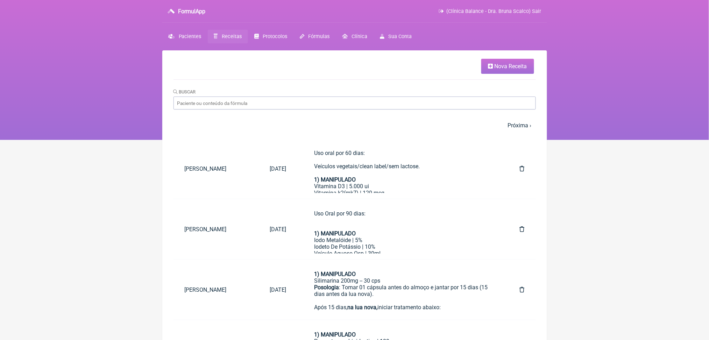
click at [508, 70] on span "Nova Receita" at bounding box center [511, 66] width 33 height 7
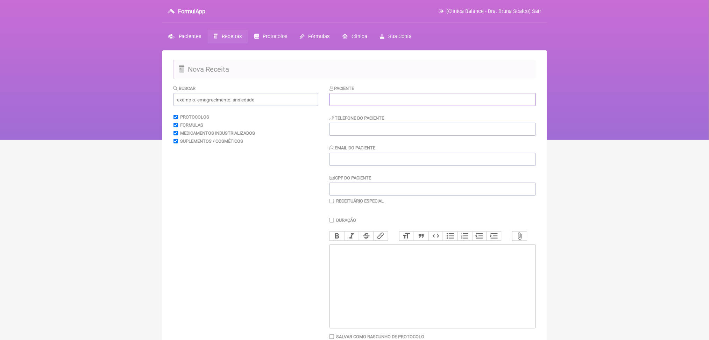
click at [437, 106] on input "text" at bounding box center [433, 99] width 206 height 13
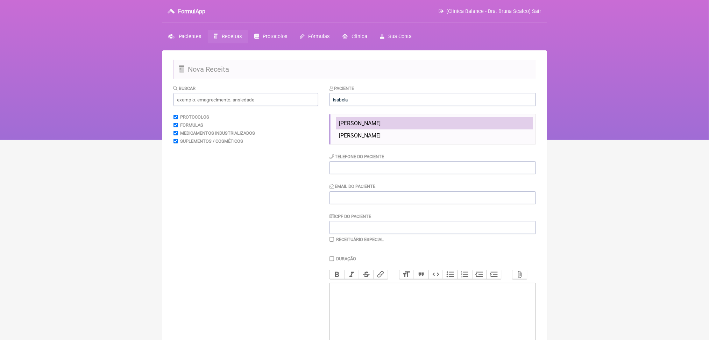
click at [381, 127] on span "[PERSON_NAME]" at bounding box center [360, 123] width 42 height 7
type input "[PERSON_NAME]"
type input "[PHONE_NUMBER]"
type input "[EMAIL_ADDRESS][DOMAIN_NAME]"
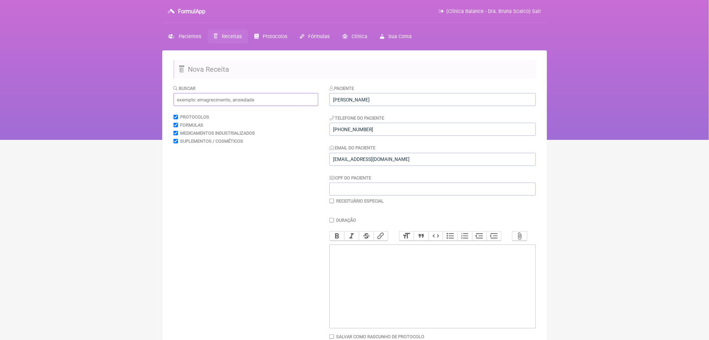
click at [290, 106] on input "text" at bounding box center [245, 99] width 145 height 13
click at [366, 317] on trix-editor at bounding box center [433, 287] width 206 height 84
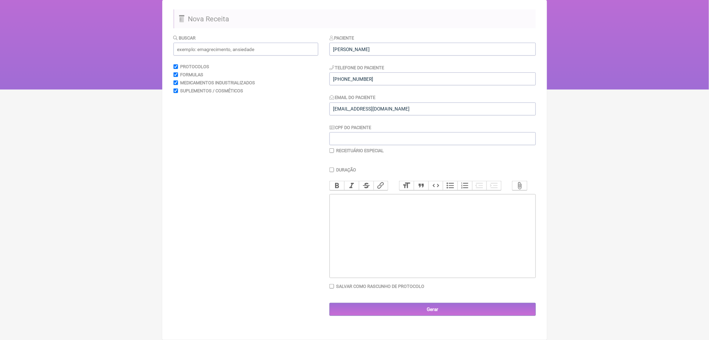
scroll to position [123, 0]
paste trix-editor "19-9"
type trix-editor "<div>Solicito:<br><br>CA 19-9<br><br><br></div>"
click at [398, 316] on input "Gerar" at bounding box center [433, 309] width 206 height 13
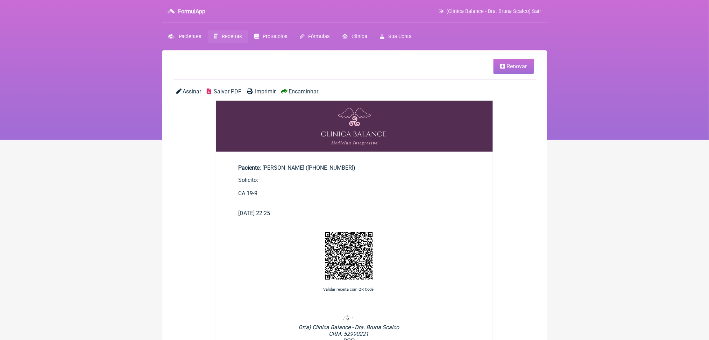
click at [241, 95] on span "Salvar PDF" at bounding box center [228, 91] width 28 height 7
